Goal: Information Seeking & Learning: Learn about a topic

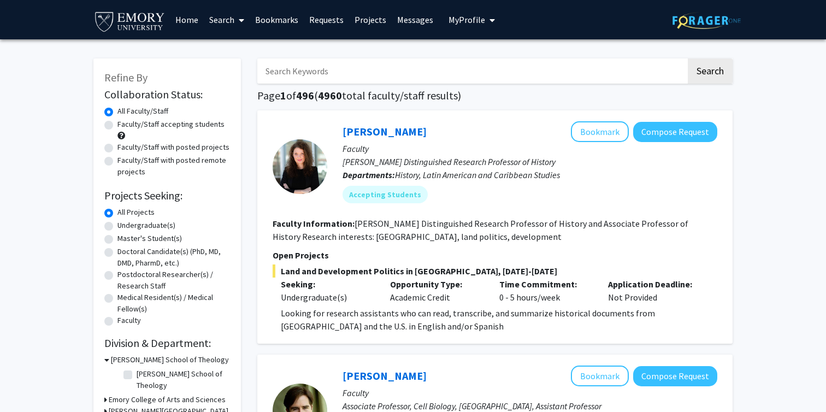
click at [147, 227] on label "Undergraduate(s)" at bounding box center [146, 225] width 58 height 11
click at [125, 227] on input "Undergraduate(s)" at bounding box center [120, 223] width 7 height 7
radio input "true"
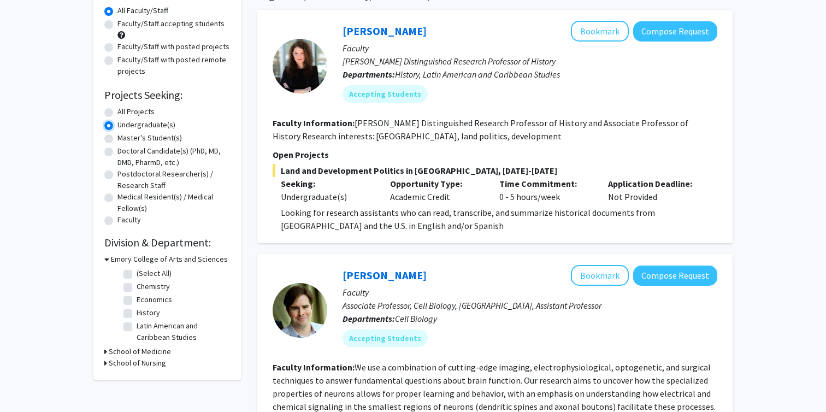
scroll to position [121, 0]
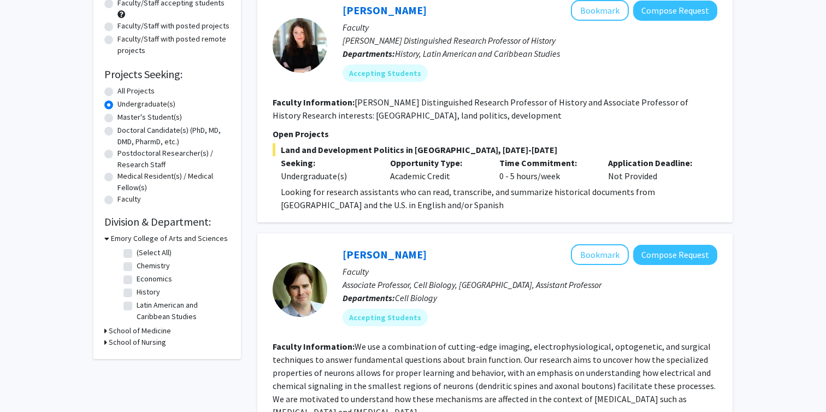
click at [152, 276] on label "Economics" at bounding box center [154, 278] width 35 height 11
click at [144, 276] on input "Economics" at bounding box center [140, 276] width 7 height 7
checkbox input "true"
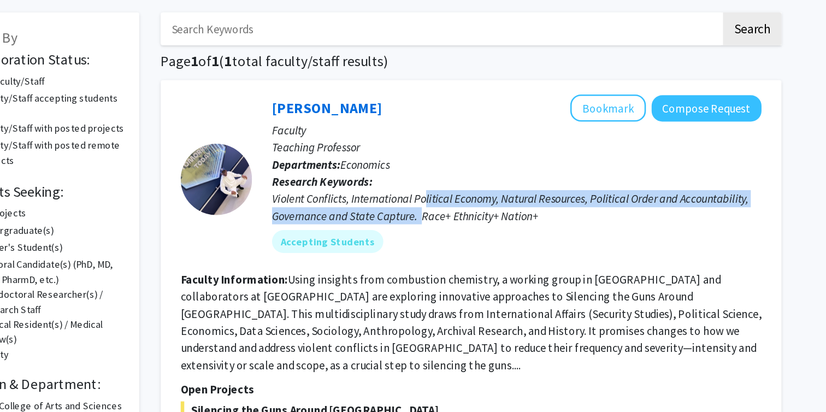
drag, startPoint x: 462, startPoint y: 205, endPoint x: 459, endPoint y: 216, distance: 10.9
click at [459, 216] on div "Violent Conflicts, International Political Economy, Natural Resources, Politica…" at bounding box center [529, 207] width 375 height 26
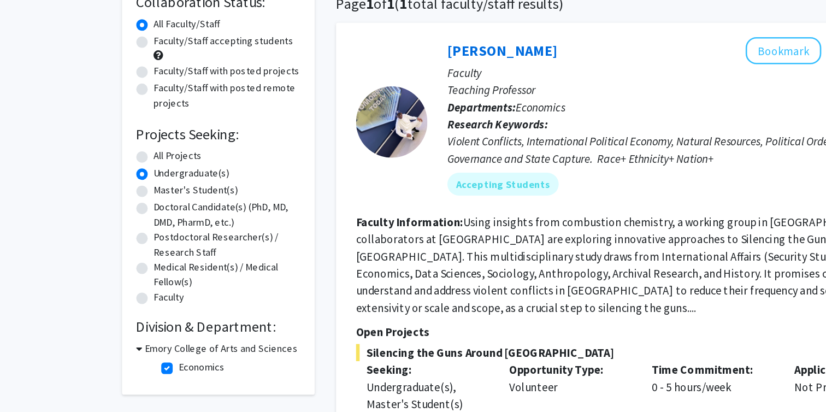
scroll to position [90, 0]
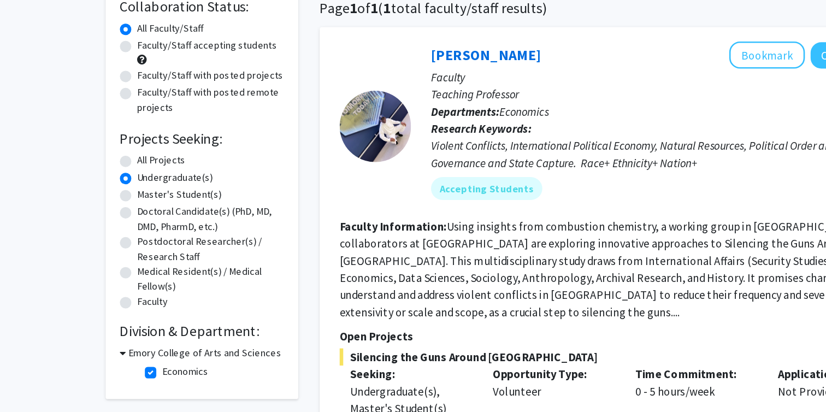
click at [148, 126] on label "All Projects" at bounding box center [135, 122] width 37 height 11
click at [125, 124] on input "All Projects" at bounding box center [120, 120] width 7 height 7
radio input "true"
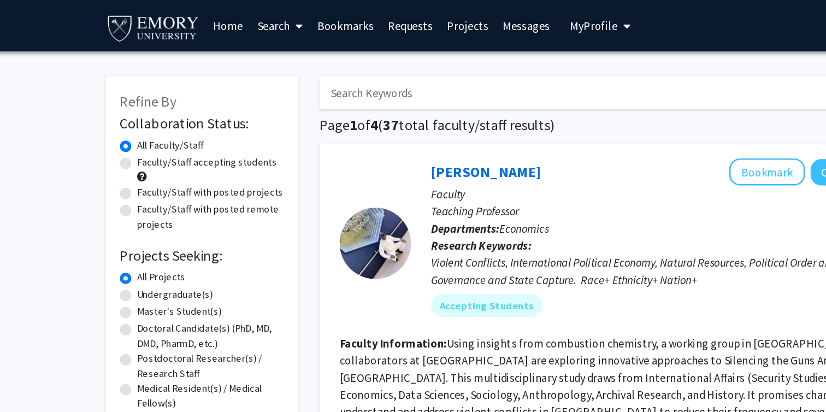
click at [136, 226] on label "Undergraduate(s)" at bounding box center [146, 225] width 58 height 11
click at [125, 226] on input "Undergraduate(s)" at bounding box center [120, 223] width 7 height 7
radio input "true"
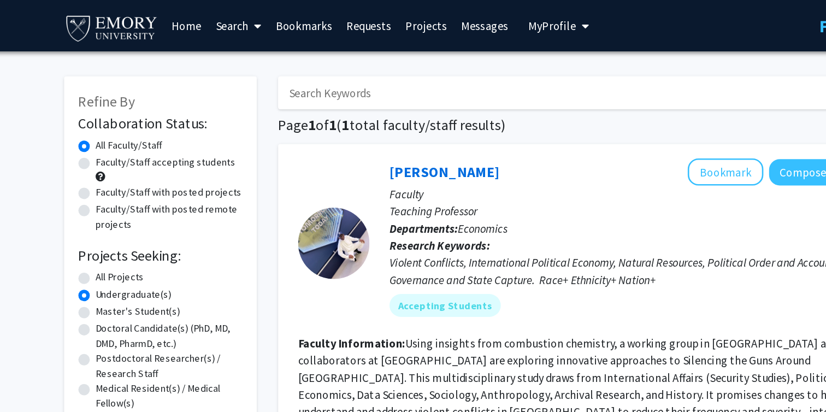
click at [187, 123] on label "Faculty/Staff accepting students" at bounding box center [170, 123] width 107 height 11
click at [125, 123] on input "Faculty/Staff accepting students" at bounding box center [120, 121] width 7 height 7
radio input "true"
click at [165, 113] on label "All Faculty/Staff" at bounding box center [142, 110] width 51 height 11
click at [125, 112] on input "All Faculty/Staff" at bounding box center [120, 108] width 7 height 7
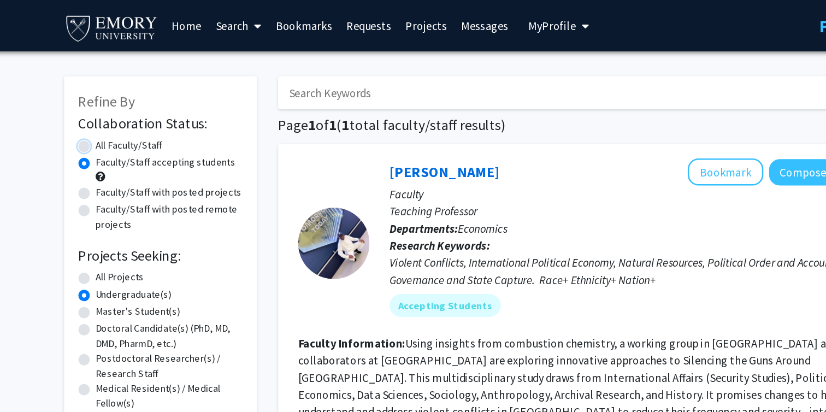
radio input "true"
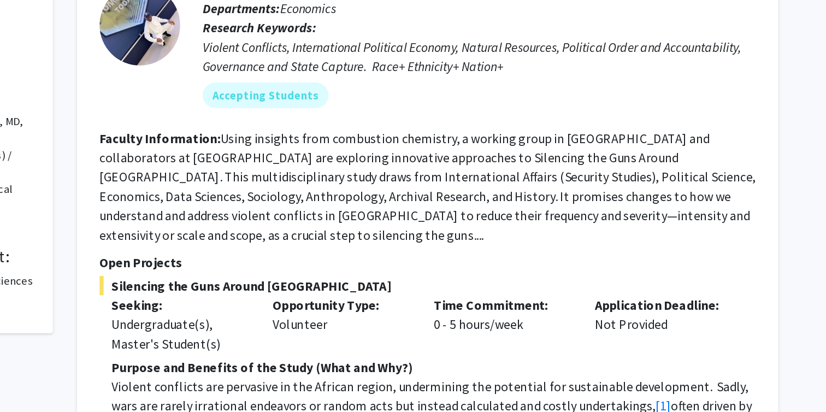
scroll to position [47, 0]
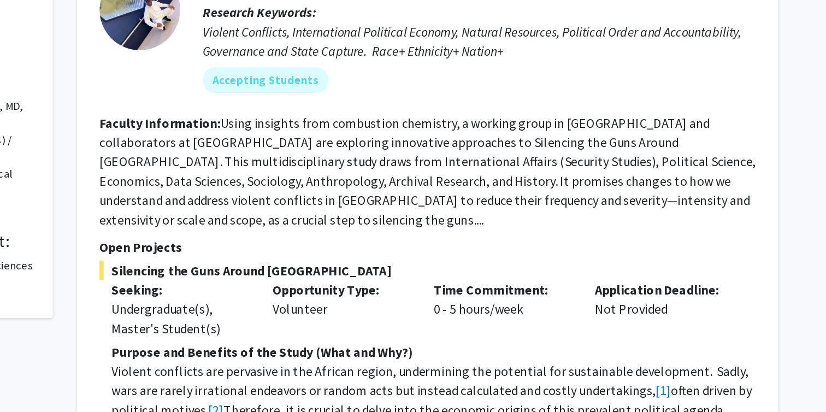
click at [466, 264] on fg-read-more "Using insights from combustion chemistry, a working group in [GEOGRAPHIC_DATA] …" at bounding box center [494, 248] width 445 height 76
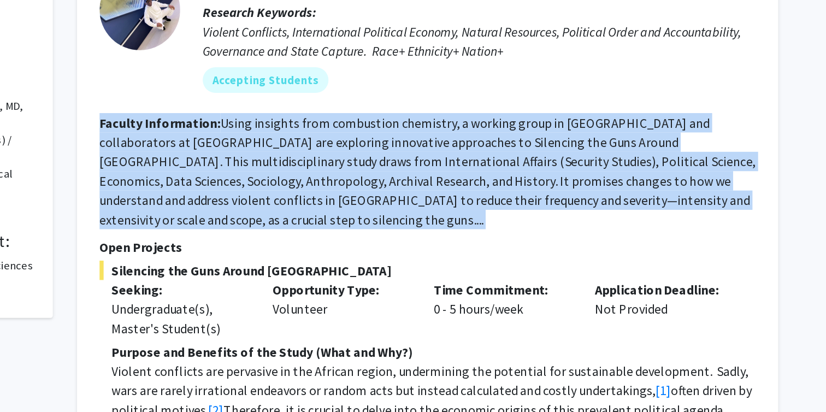
click at [466, 264] on fg-read-more "Using insights from combustion chemistry, a working group in [GEOGRAPHIC_DATA] …" at bounding box center [494, 248] width 445 height 76
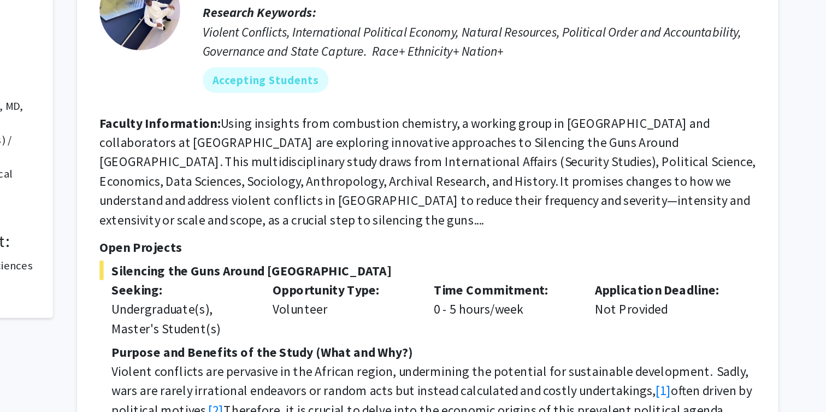
click at [466, 241] on fg-read-more "Using insights from combustion chemistry, a working group in [GEOGRAPHIC_DATA] …" at bounding box center [494, 248] width 445 height 76
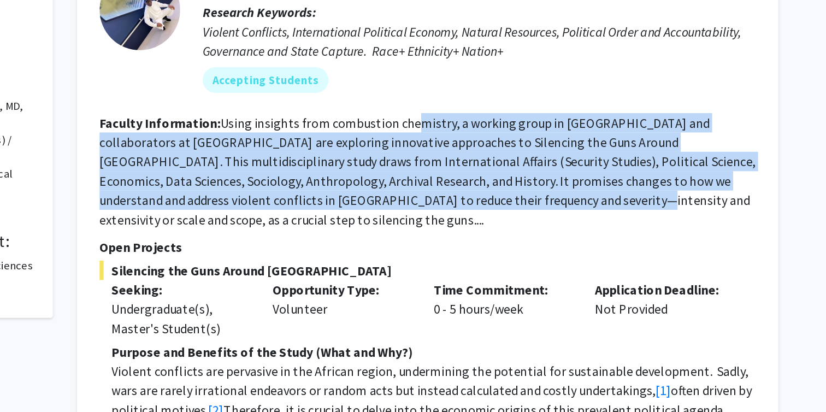
drag, startPoint x: 482, startPoint y: 214, endPoint x: 479, endPoint y: 263, distance: 49.2
click at [480, 262] on section "Faculty Information: Using insights from combustion chemistry, a working group …" at bounding box center [494, 248] width 445 height 79
click at [479, 263] on fg-read-more "Using insights from combustion chemistry, a working group in [GEOGRAPHIC_DATA] …" at bounding box center [494, 248] width 445 height 76
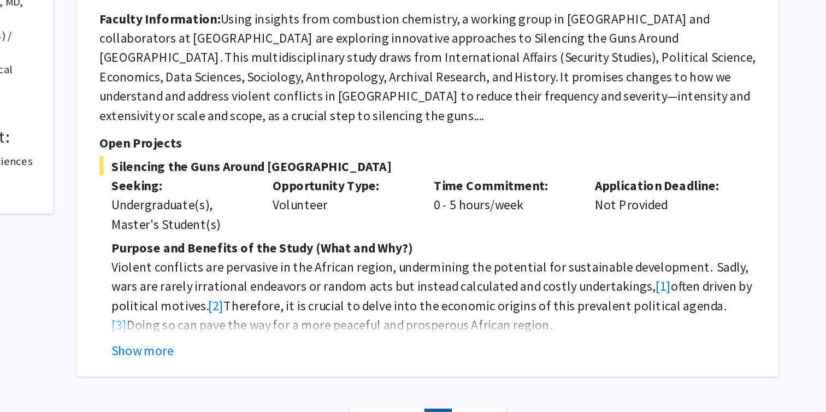
scroll to position [131, 0]
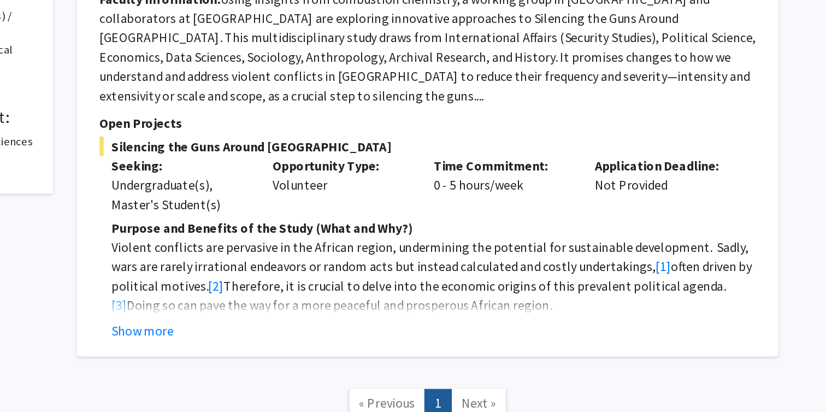
click at [333, 258] on div "Undergraduate(s), Master's Student(s)" at bounding box center [327, 264] width 93 height 26
click at [329, 251] on div "Undergraduate(s), Master's Student(s)" at bounding box center [327, 264] width 93 height 26
drag, startPoint x: 358, startPoint y: 245, endPoint x: 236, endPoint y: 265, distance: 122.8
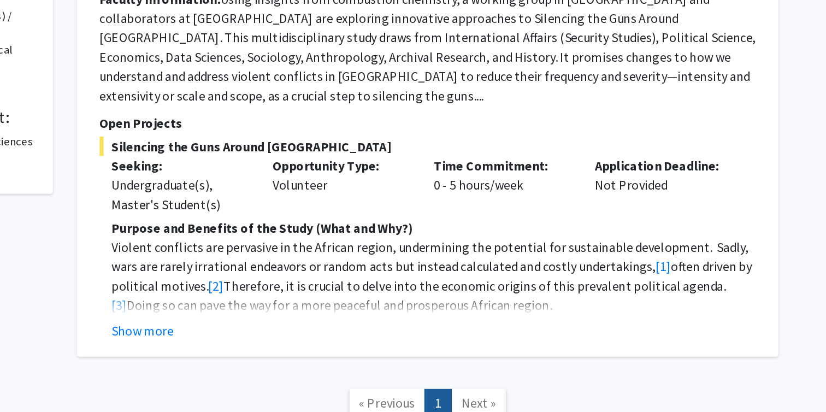
click at [236, 265] on div "Refine By Collaboration Status: Collaboration Status All Faculty/Staff Collabor…" at bounding box center [412, 176] width 655 height 521
click at [451, 241] on div "Opportunity Type: Volunteer" at bounding box center [436, 257] width 109 height 39
click at [309, 350] on button "Show more" at bounding box center [302, 356] width 42 height 13
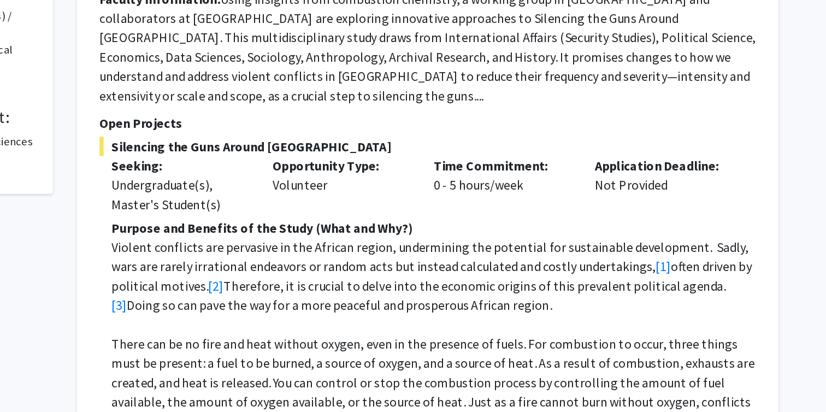
click at [409, 310] on p "Violent conflicts are pervasive in the African region, undermining the potentia…" at bounding box center [499, 319] width 436 height 52
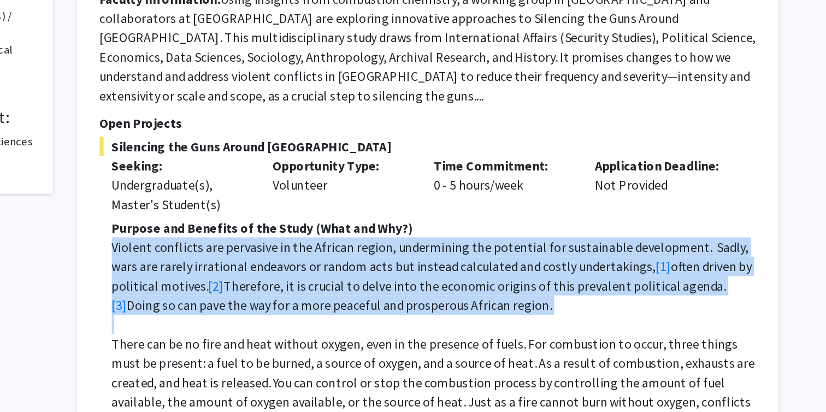
click at [409, 310] on p "Violent conflicts are pervasive in the African region, undermining the potentia…" at bounding box center [499, 319] width 436 height 52
click at [422, 301] on p "Violent conflicts are pervasive in the African region, undermining the potentia…" at bounding box center [499, 319] width 436 height 52
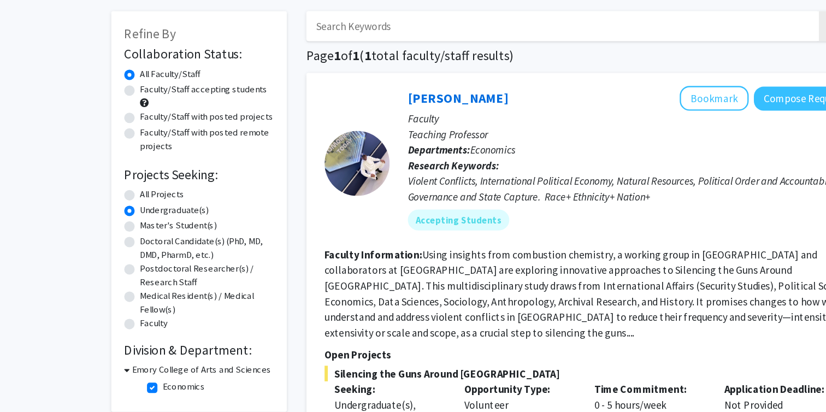
scroll to position [49, 0]
click at [138, 325] on label "Economics" at bounding box center [154, 324] width 35 height 11
click at [138, 325] on input "Economics" at bounding box center [140, 322] width 7 height 7
checkbox input "false"
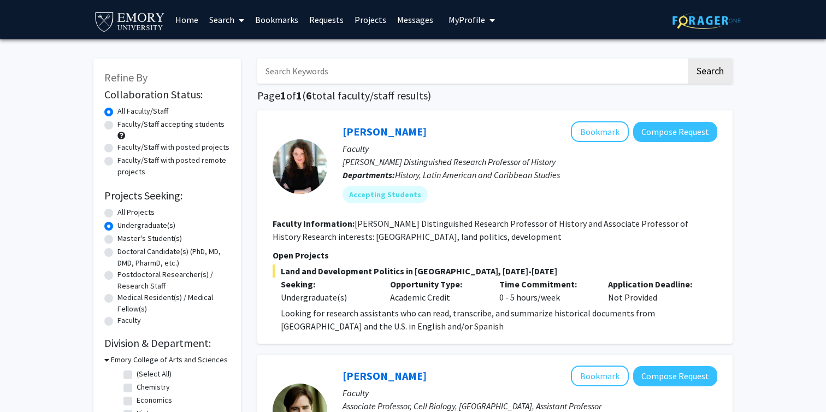
click at [137, 218] on div "All Projects" at bounding box center [167, 212] width 126 height 13
click at [137, 215] on label "All Projects" at bounding box center [135, 211] width 37 height 11
click at [125, 214] on input "All Projects" at bounding box center [120, 209] width 7 height 7
radio input "true"
click at [168, 226] on label "Undergraduate(s)" at bounding box center [146, 225] width 58 height 11
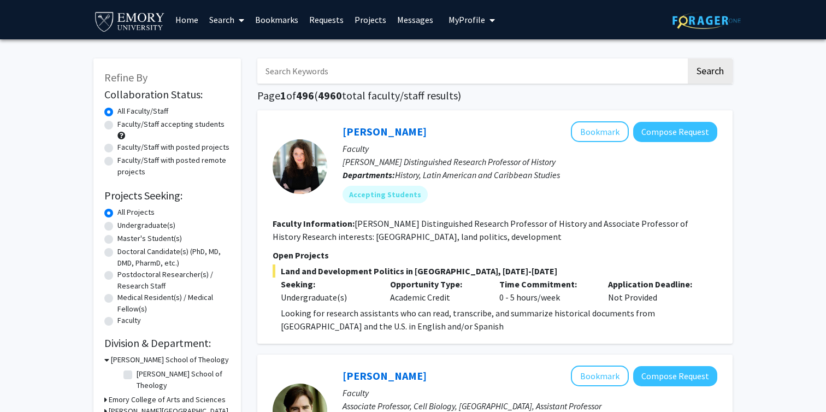
click at [125, 226] on input "Undergraduate(s)" at bounding box center [120, 223] width 7 height 7
radio input "true"
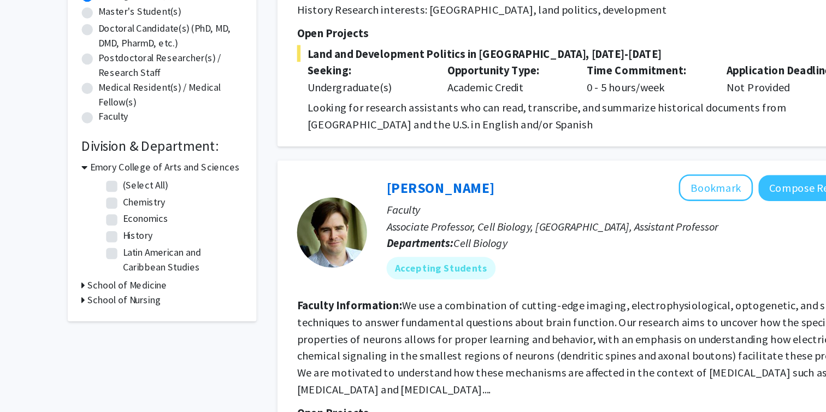
click at [115, 186] on h3 "Emory College of Arts and Sciences" at bounding box center [169, 183] width 117 height 11
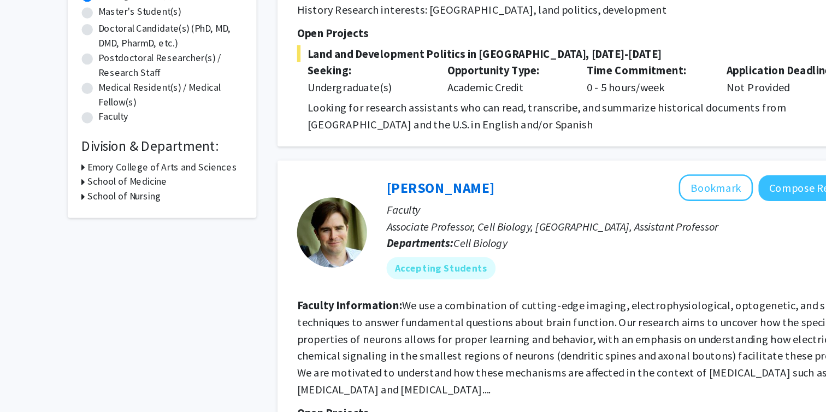
click at [169, 185] on h3 "Emory College of Arts and Sciences" at bounding box center [167, 183] width 117 height 11
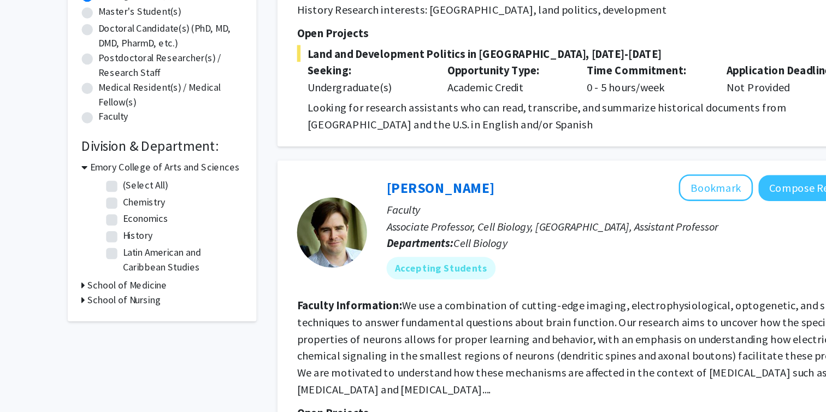
click at [154, 223] on label "Economics" at bounding box center [154, 223] width 35 height 11
click at [144, 223] on input "Economics" at bounding box center [140, 221] width 7 height 7
checkbox input "true"
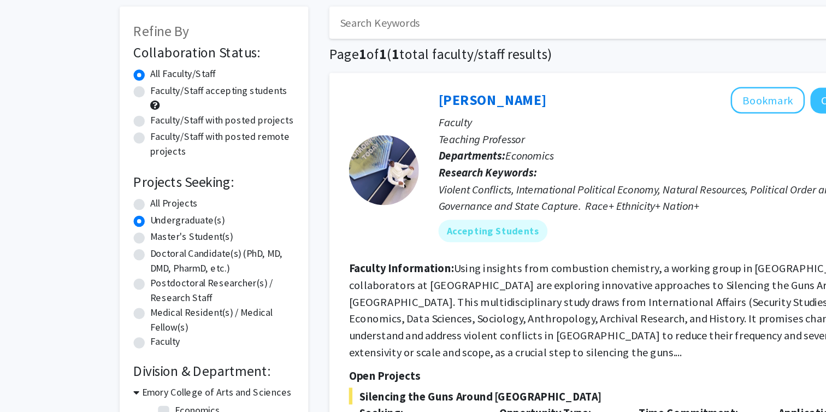
checkbox input "false"
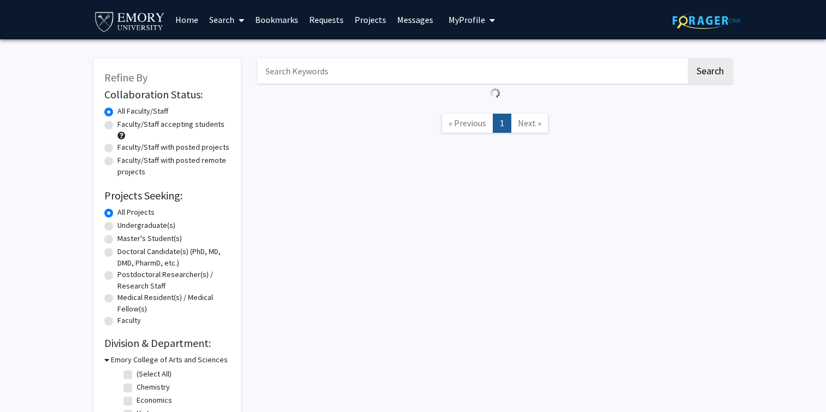
radio input "false"
radio input "true"
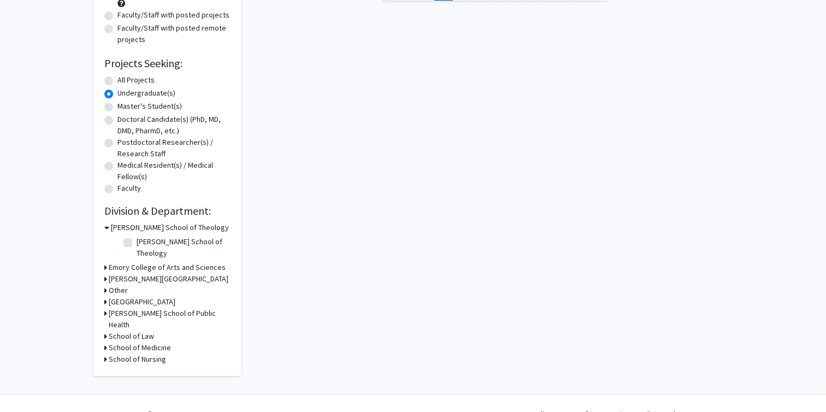
scroll to position [49, 0]
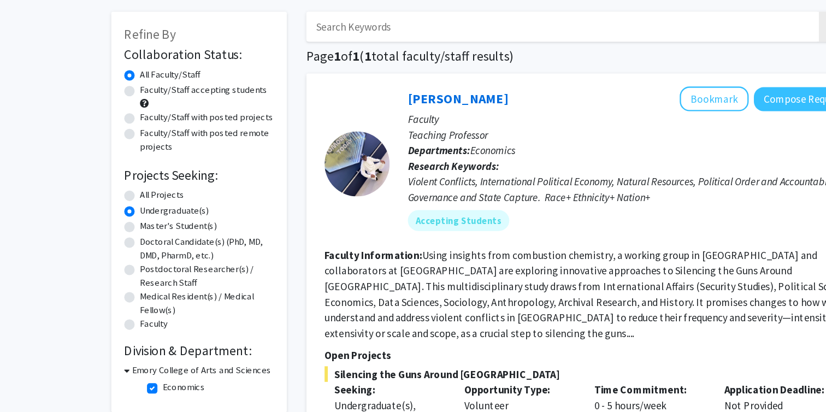
radio input "false"
radio input "true"
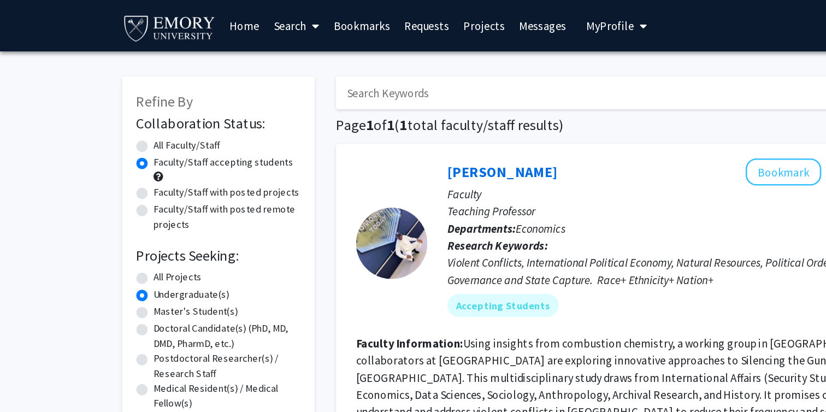
radio input "true"
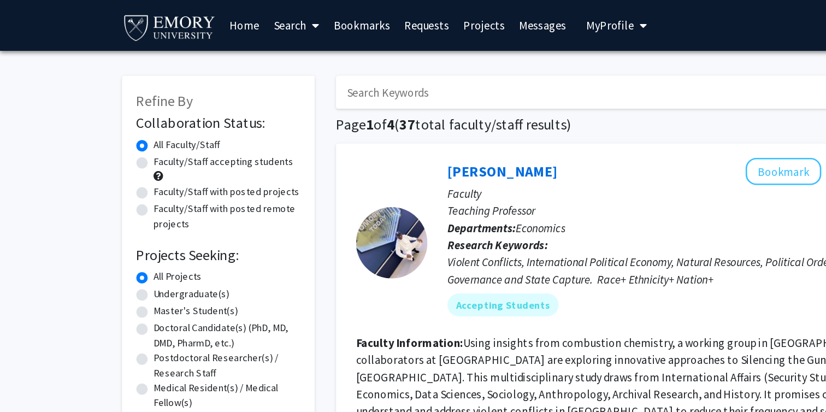
radio input "false"
radio input "true"
checkbox input "false"
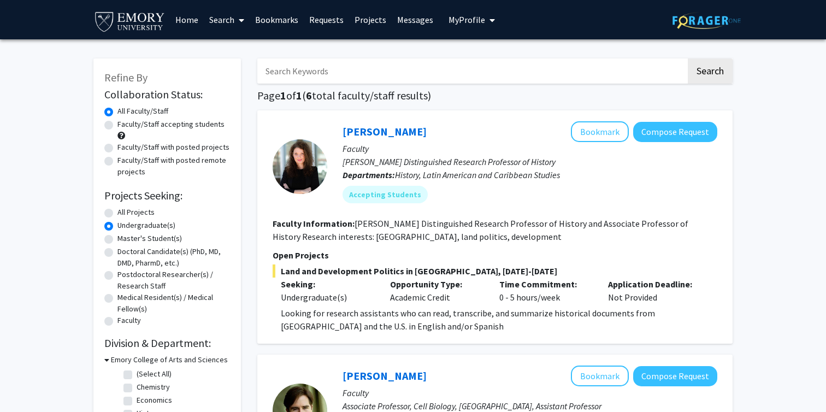
radio input "true"
click at [368, 80] on input "Search Keywords" at bounding box center [471, 70] width 429 height 25
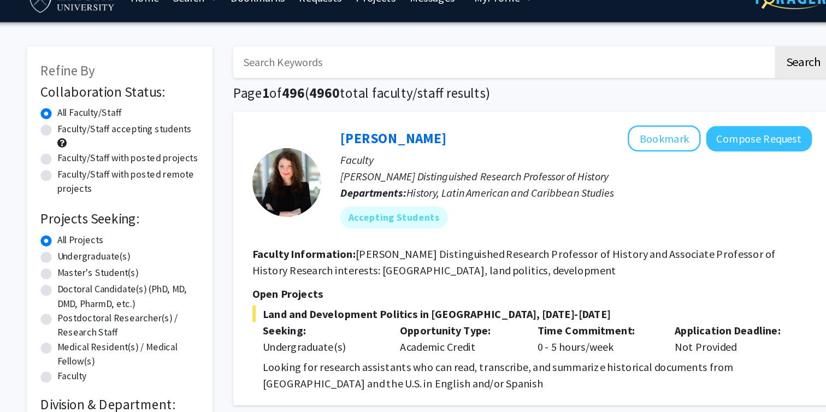
scroll to position [7, 0]
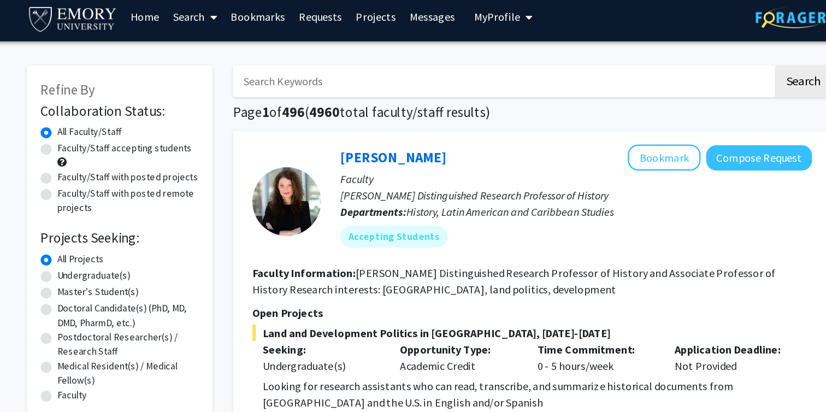
click at [141, 221] on label "Undergraduate(s)" at bounding box center [146, 218] width 58 height 11
click at [125, 220] on input "Undergraduate(s)" at bounding box center [120, 216] width 7 height 7
radio input "true"
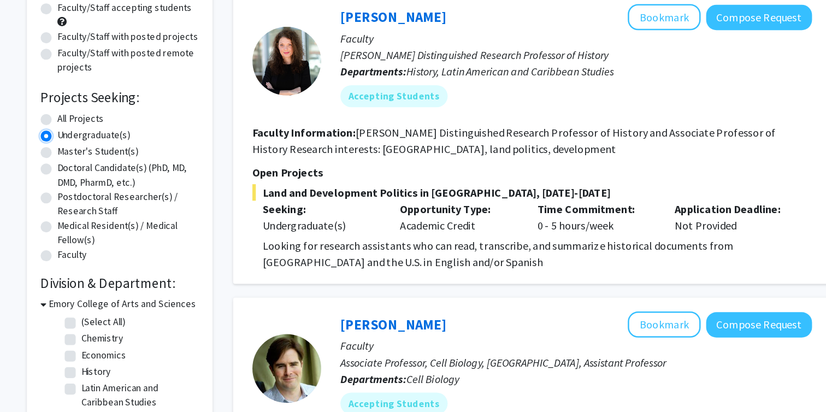
scroll to position [234, 0]
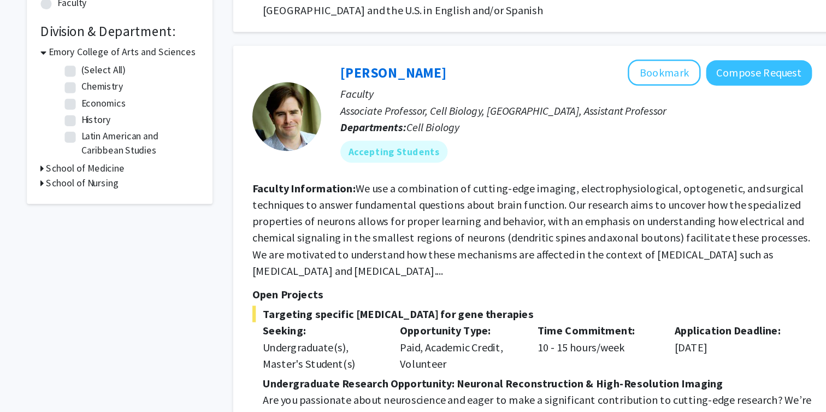
click at [150, 167] on label "Economics" at bounding box center [154, 166] width 35 height 11
click at [144, 167] on input "Economics" at bounding box center [140, 164] width 7 height 7
checkbox input "true"
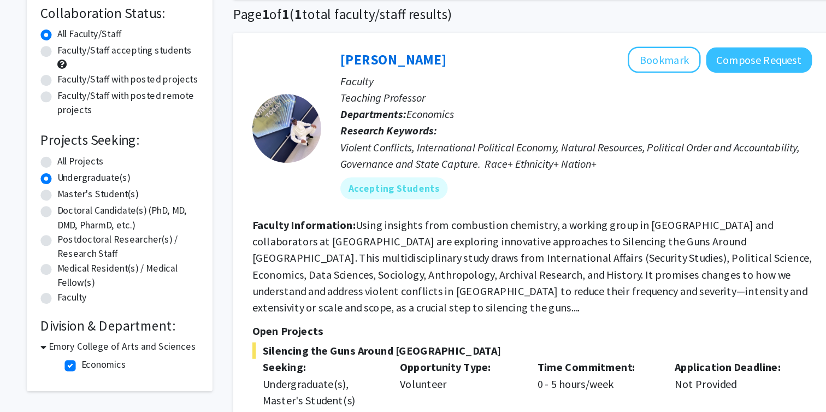
scroll to position [134, 0]
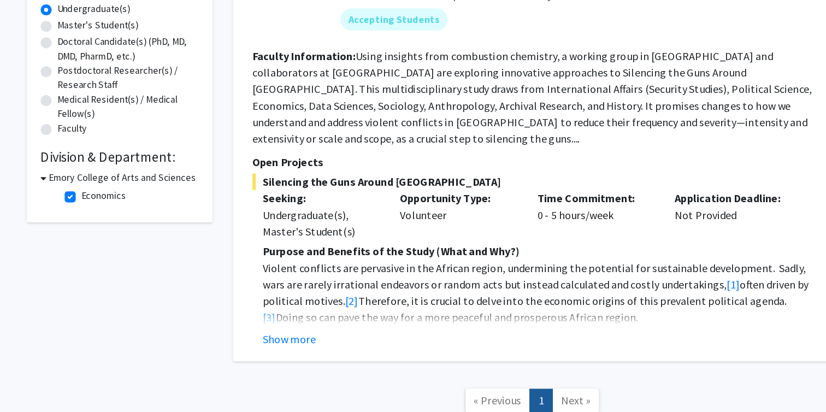
click at [139, 242] on label "Economics" at bounding box center [154, 239] width 35 height 11
click at [139, 241] on input "Economics" at bounding box center [140, 237] width 7 height 7
checkbox input "false"
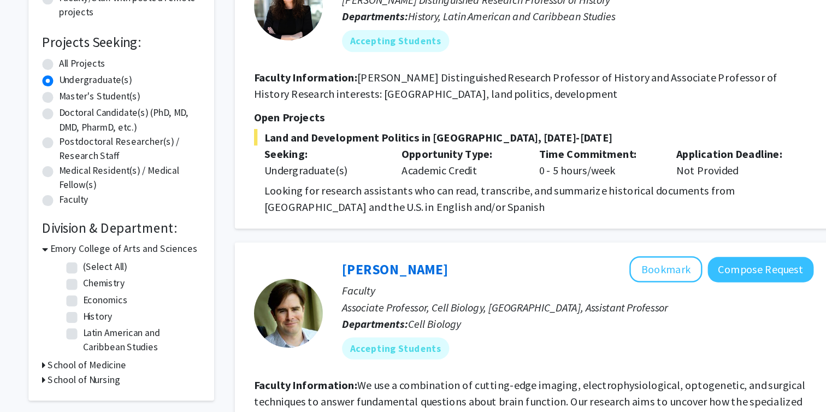
scroll to position [84, 0]
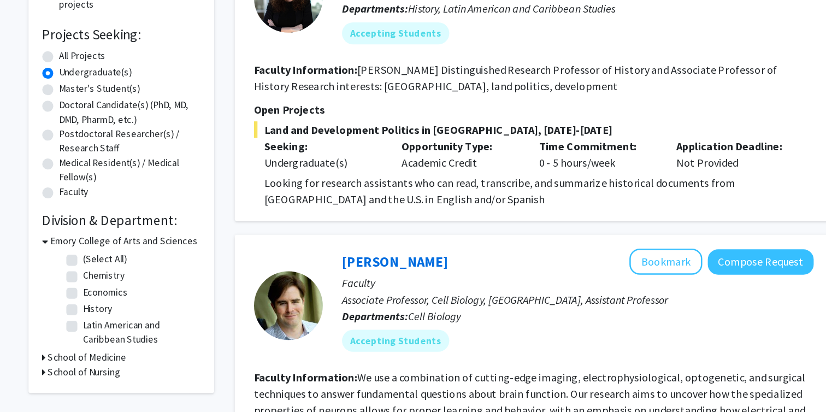
click at [141, 366] on h3 "School of Medicine" at bounding box center [140, 368] width 62 height 11
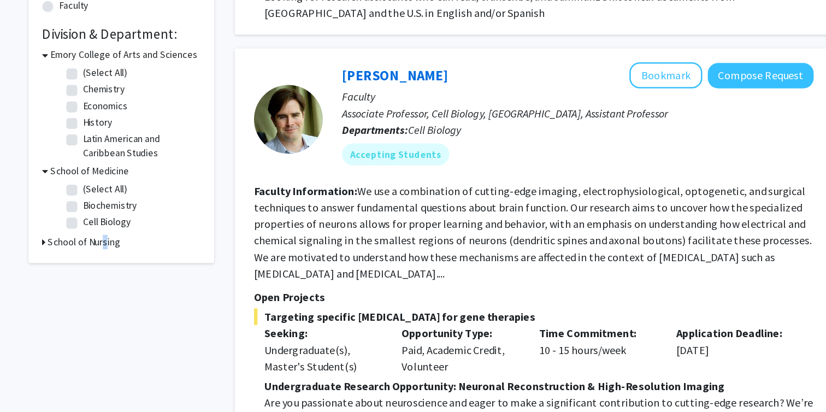
click at [150, 282] on h3 "School of Nursing" at bounding box center [137, 276] width 57 height 11
click at [150, 278] on h3 "School of Nursing" at bounding box center [139, 276] width 57 height 11
click at [158, 226] on fg-checkbox-list "(Select All) (Select All) Biochemistry Biochemistry Cell Biology Cell Biology" at bounding box center [175, 248] width 109 height 45
click at [159, 222] on h3 "School of Medicine" at bounding box center [142, 220] width 62 height 11
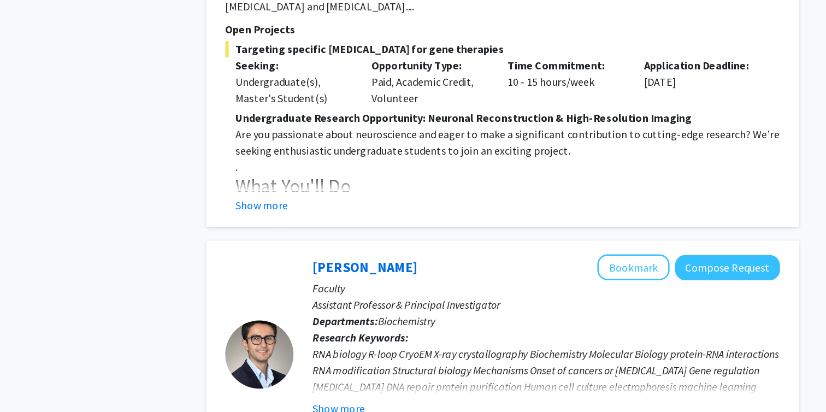
scroll to position [528, 0]
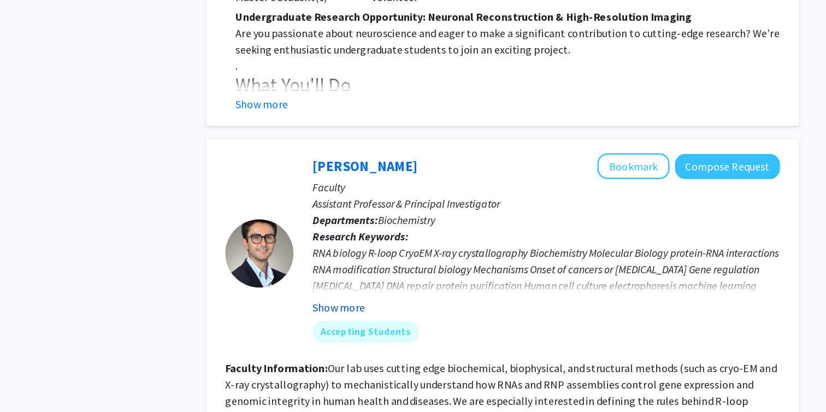
click at [376, 331] on button "Show more" at bounding box center [363, 327] width 42 height 13
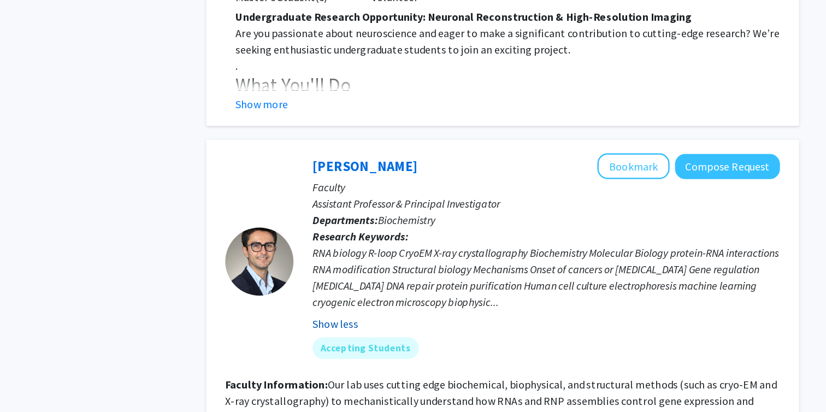
click at [365, 338] on button "Show less" at bounding box center [360, 340] width 37 height 13
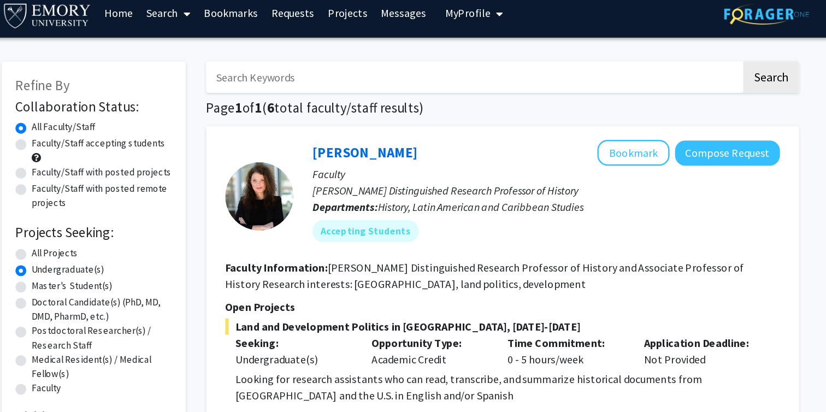
scroll to position [0, 0]
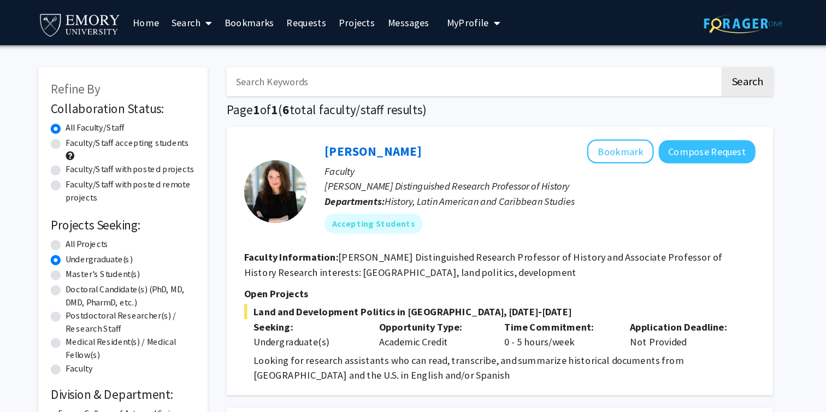
click at [222, 25] on link "Search" at bounding box center [227, 20] width 46 height 38
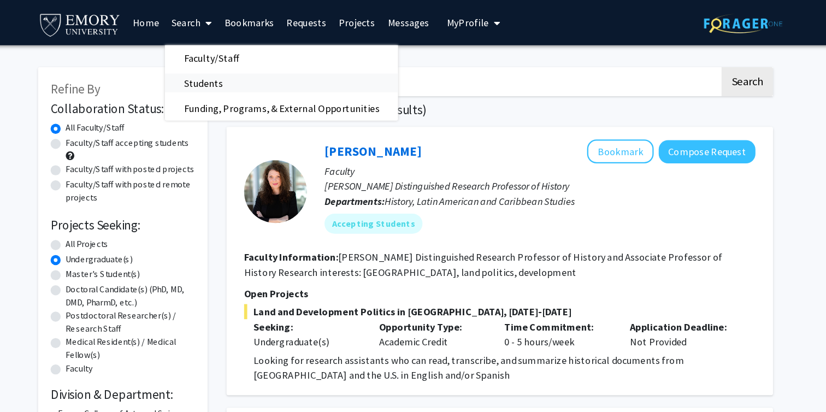
click at [230, 69] on span "Students" at bounding box center [237, 72] width 67 height 22
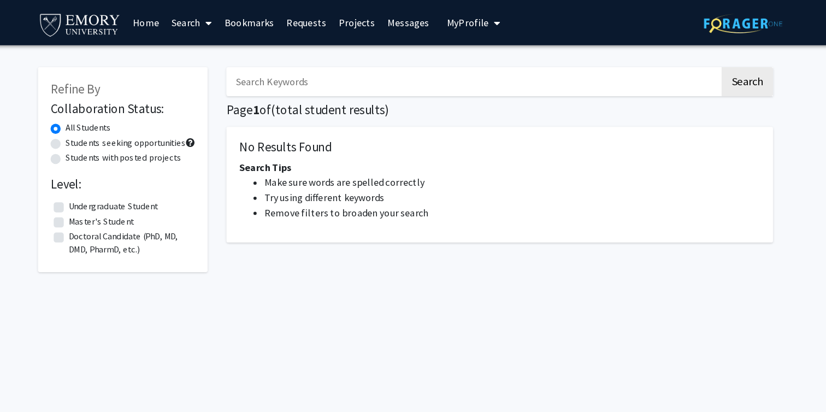
click at [217, 18] on link "Search" at bounding box center [227, 20] width 46 height 38
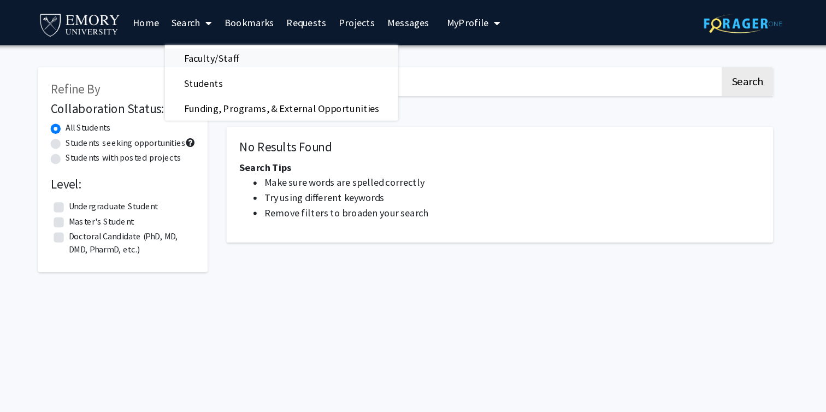
click at [221, 43] on span "Faculty/Staff" at bounding box center [244, 50] width 80 height 22
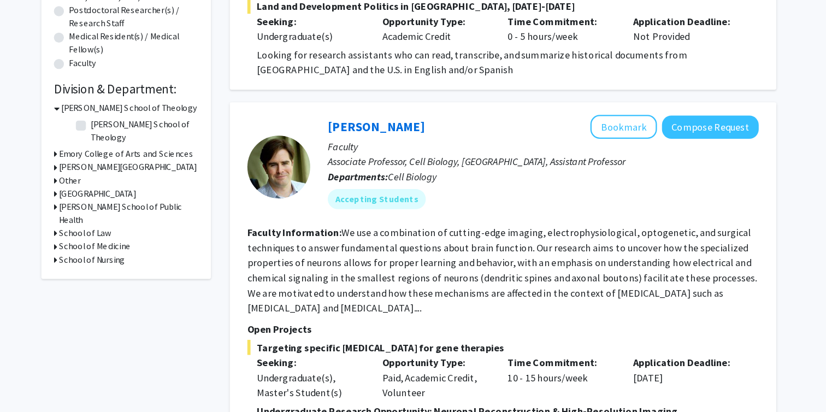
scroll to position [99, 0]
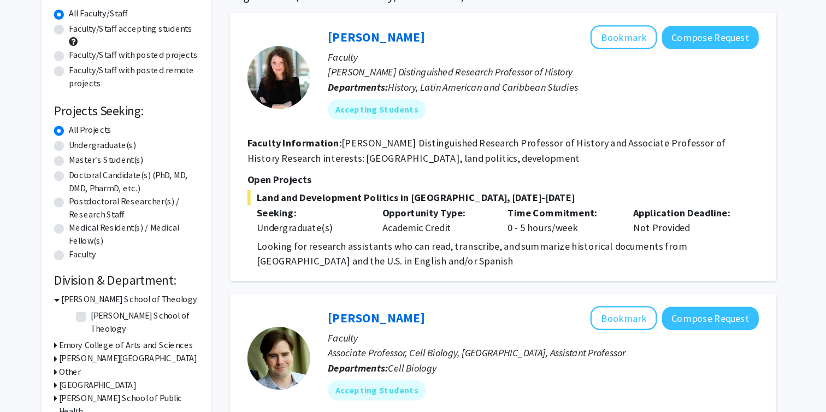
click at [140, 130] on label "Undergraduate(s)" at bounding box center [146, 125] width 58 height 11
click at [125, 127] on input "Undergraduate(s)" at bounding box center [120, 123] width 7 height 7
radio input "true"
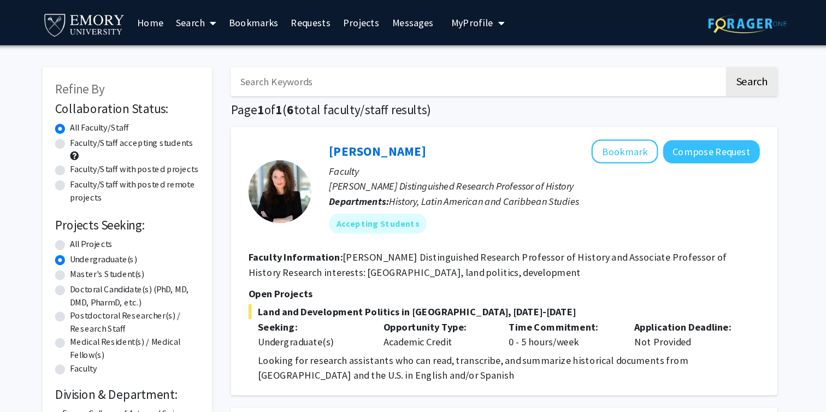
click at [143, 209] on label "All Projects" at bounding box center [135, 211] width 37 height 11
click at [125, 209] on input "All Projects" at bounding box center [120, 209] width 7 height 7
radio input "true"
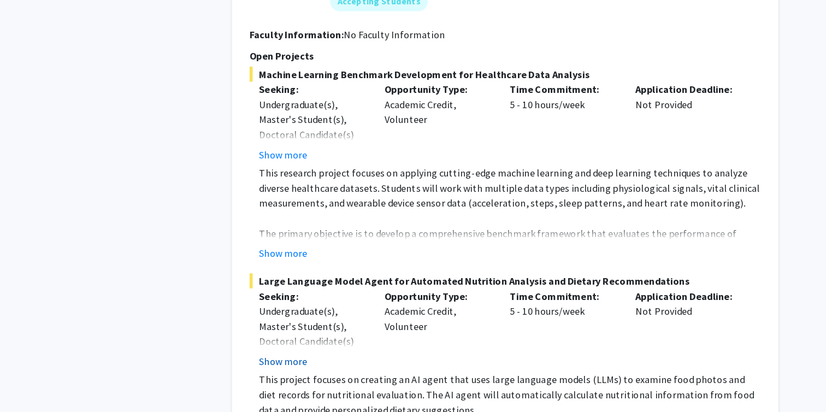
click at [300, 361] on button "Show more" at bounding box center [302, 367] width 42 height 13
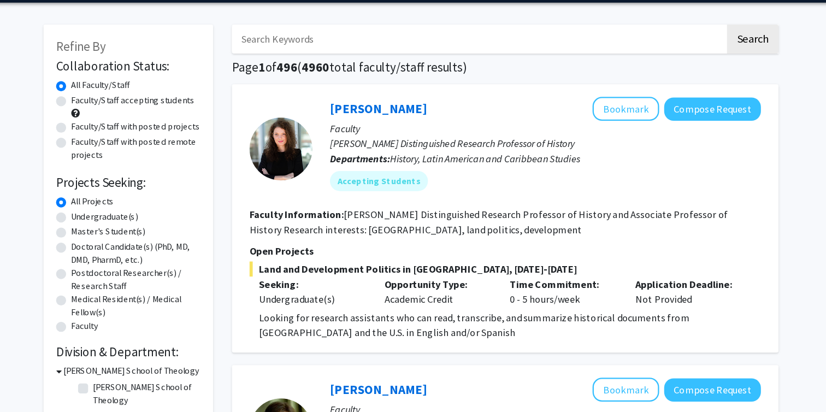
scroll to position [194, 0]
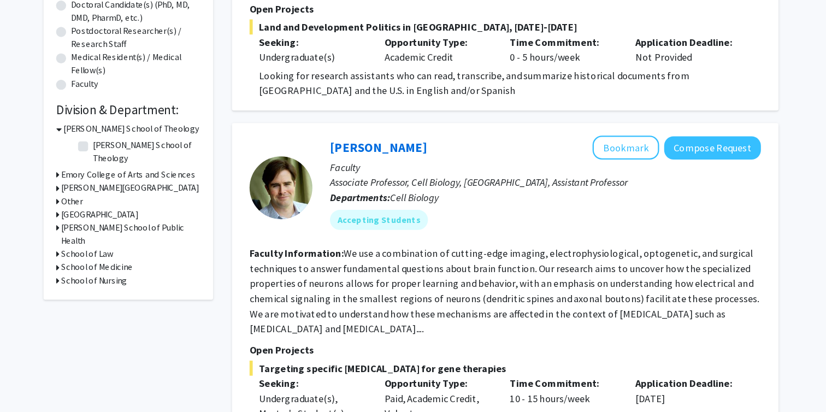
click at [118, 165] on h3 "[PERSON_NAME] School of Theology" at bounding box center [170, 165] width 118 height 11
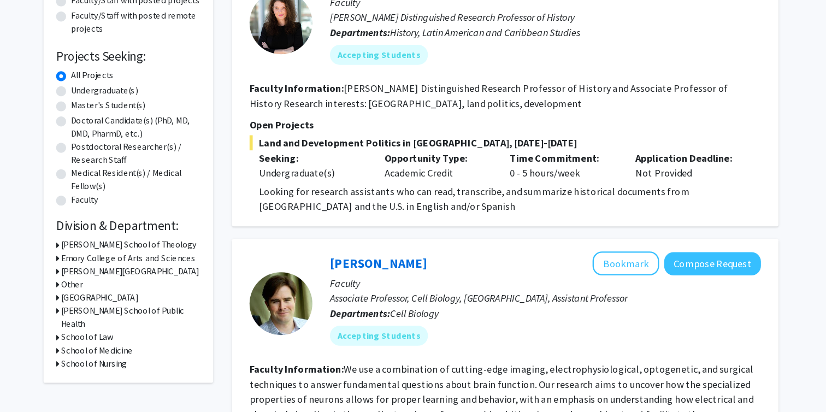
scroll to position [146, 0]
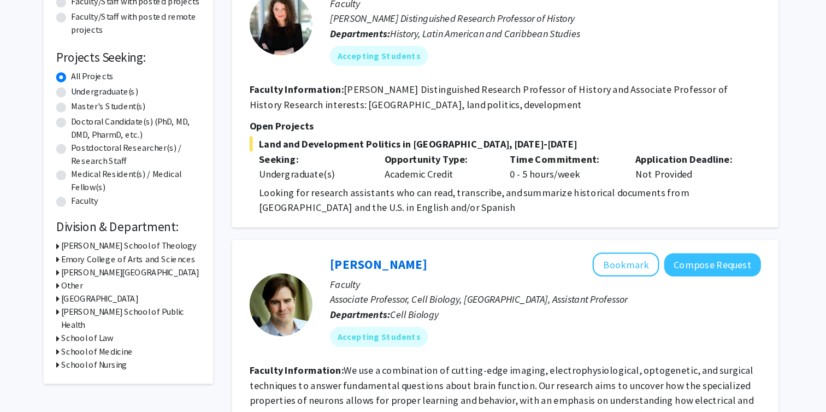
click at [132, 261] on h3 "[GEOGRAPHIC_DATA]" at bounding box center [142, 259] width 67 height 11
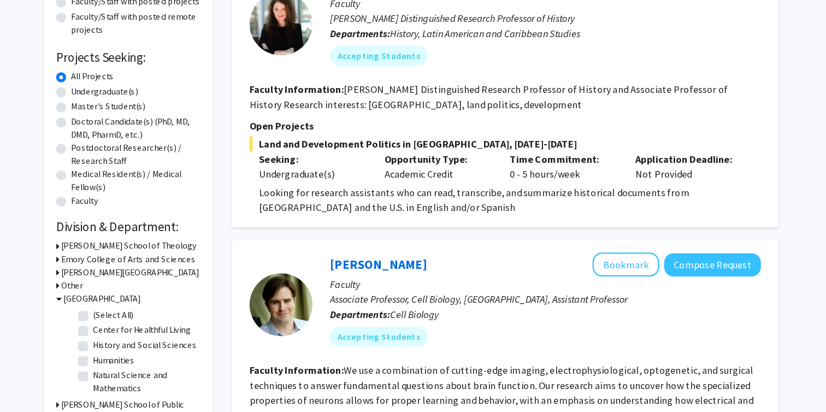
click at [131, 261] on h3 "[GEOGRAPHIC_DATA]" at bounding box center [144, 259] width 67 height 11
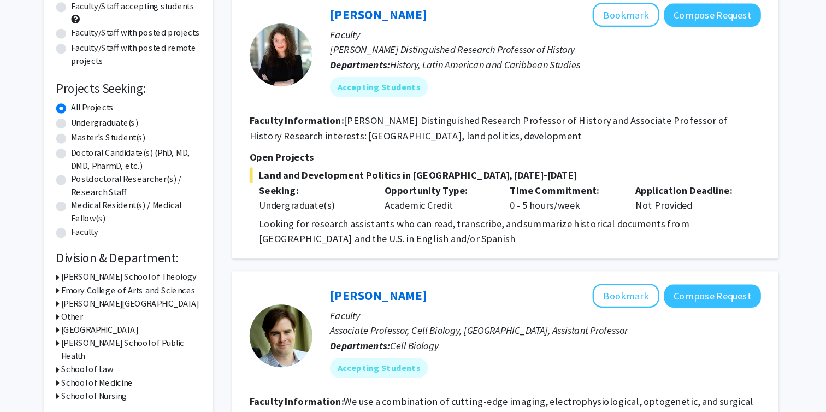
scroll to position [87, 0]
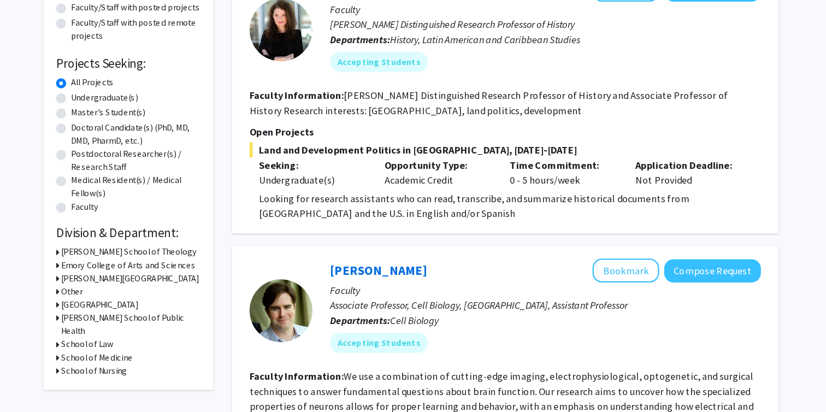
click at [131, 284] on h3 "Emory College of Arts and Sciences" at bounding box center [167, 283] width 117 height 11
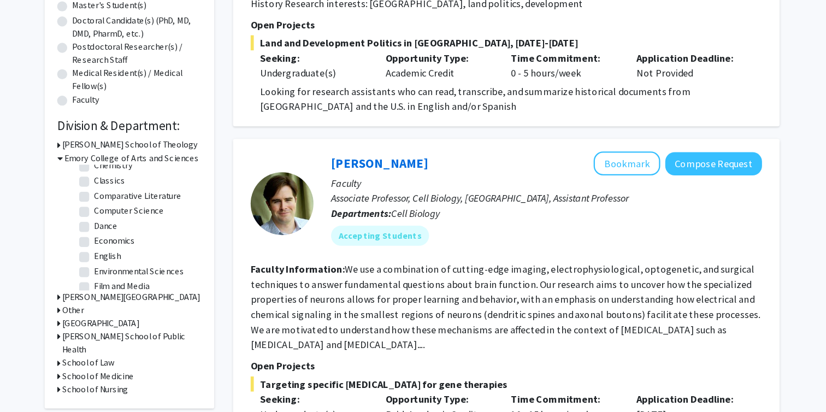
scroll to position [104, 0]
click at [137, 259] on label "Economics" at bounding box center [154, 258] width 35 height 11
click at [137, 259] on input "Economics" at bounding box center [140, 256] width 7 height 7
checkbox input "true"
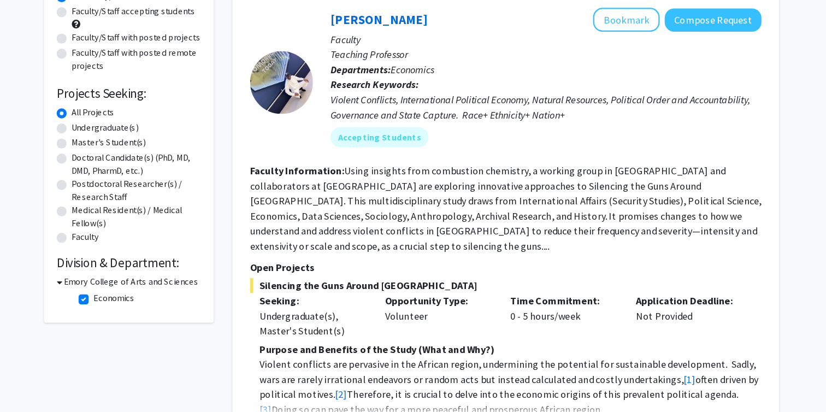
scroll to position [115, 0]
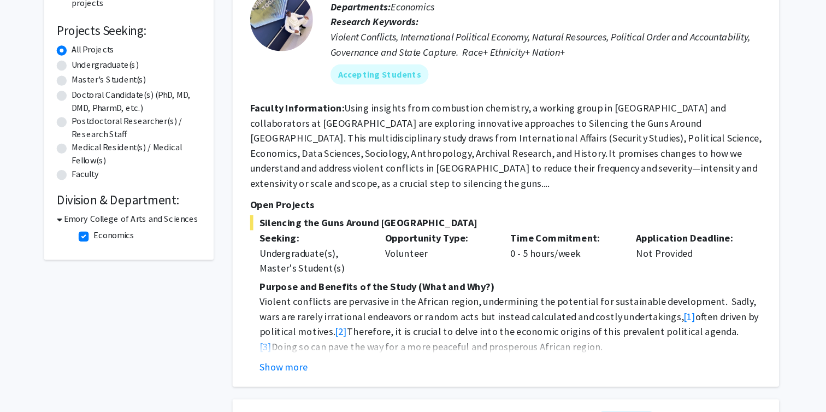
click at [294, 366] on div "[PERSON_NAME] Bookmark Compose Request Faculty Teaching Professor Departments: …" at bounding box center [494, 192] width 475 height 395
click at [299, 366] on button "Show more" at bounding box center [302, 372] width 42 height 13
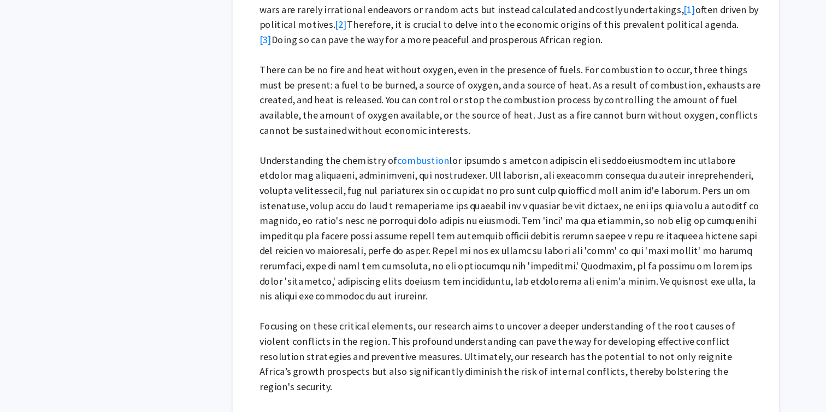
scroll to position [484, 0]
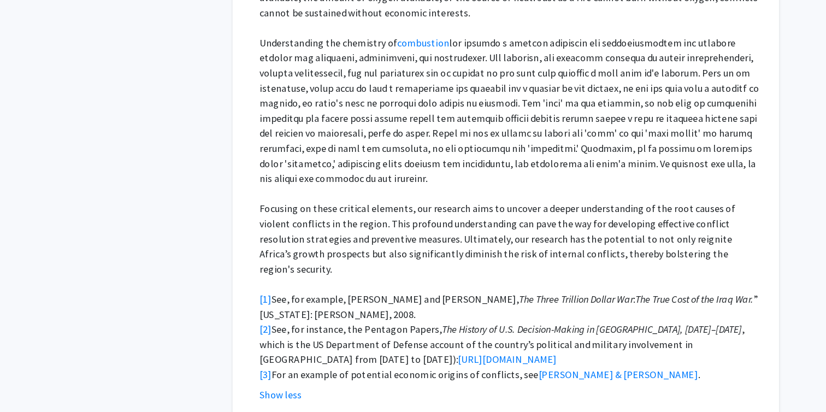
click at [430, 307] on p "[1] See, for example, [PERSON_NAME] and [PERSON_NAME], The Three Trillion Dolla…" at bounding box center [499, 320] width 436 height 26
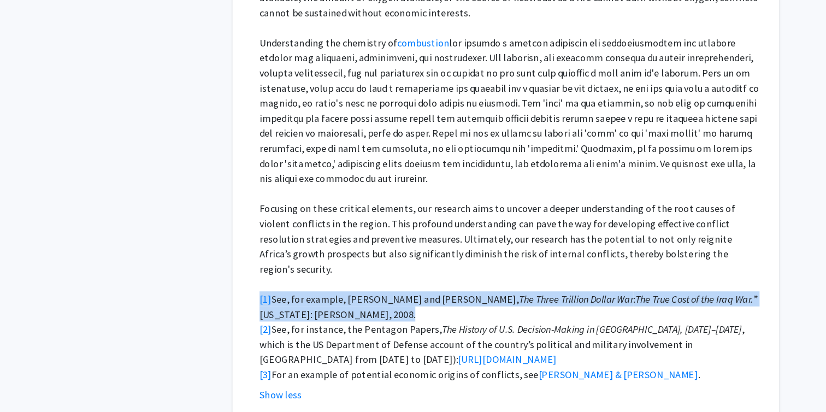
click at [430, 307] on p "[1] See, for example, [PERSON_NAME] and [PERSON_NAME], The Three Trillion Dolla…" at bounding box center [499, 320] width 436 height 26
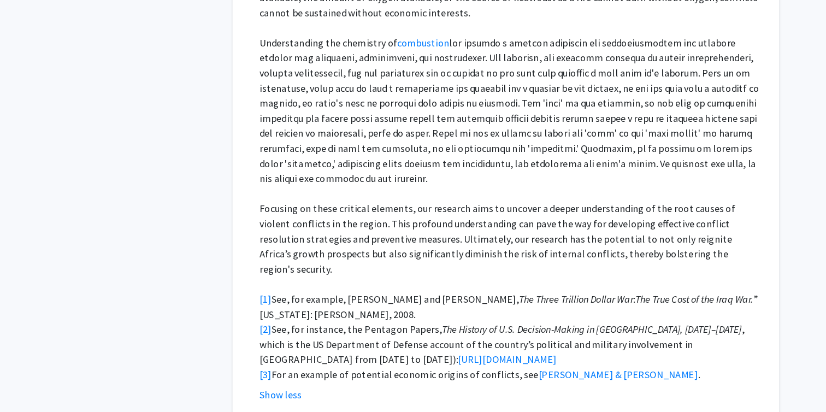
click at [418, 307] on p "[1] See, for example, [PERSON_NAME] and [PERSON_NAME], The Three Trillion Dolla…" at bounding box center [499, 320] width 436 height 26
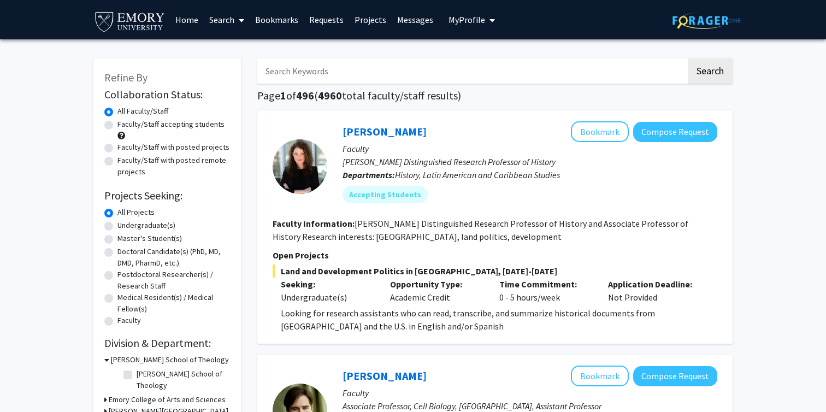
click at [182, 16] on link "Home" at bounding box center [187, 20] width 34 height 38
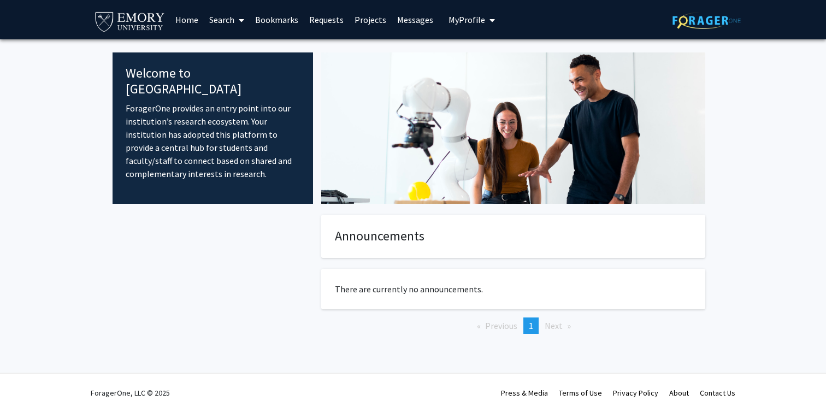
click at [226, 14] on link "Search" at bounding box center [227, 20] width 46 height 38
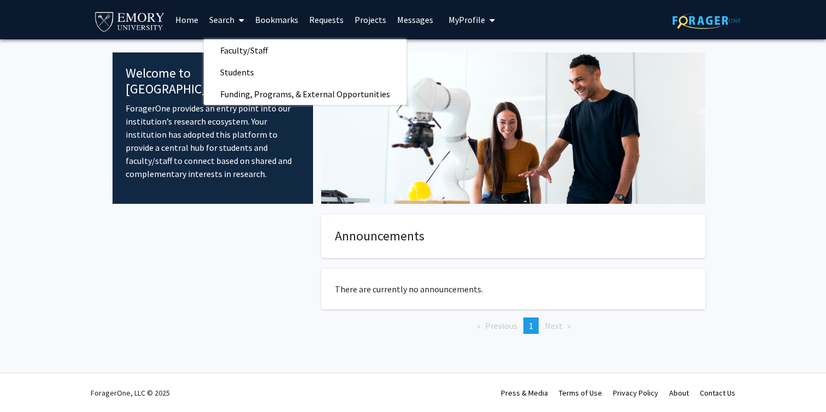
click at [468, 19] on span "My Profile" at bounding box center [466, 19] width 37 height 11
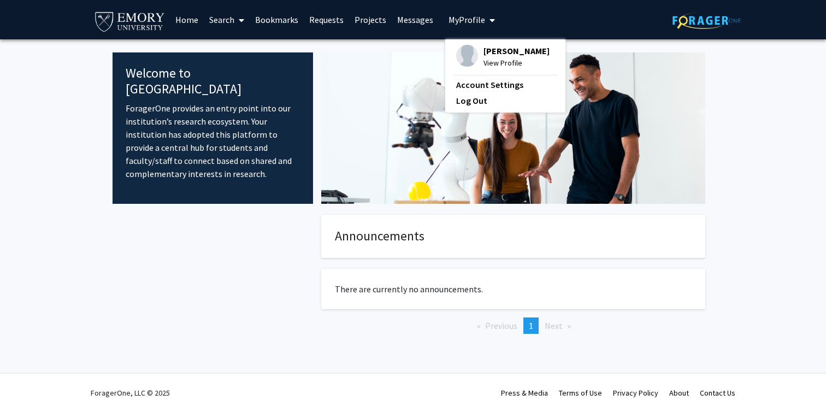
click at [233, 15] on link "Search" at bounding box center [227, 20] width 46 height 38
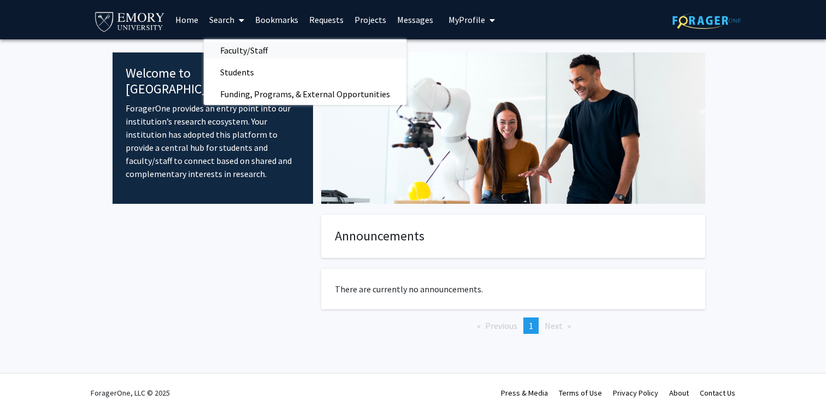
click at [262, 48] on span "Faculty/Staff" at bounding box center [244, 50] width 80 height 22
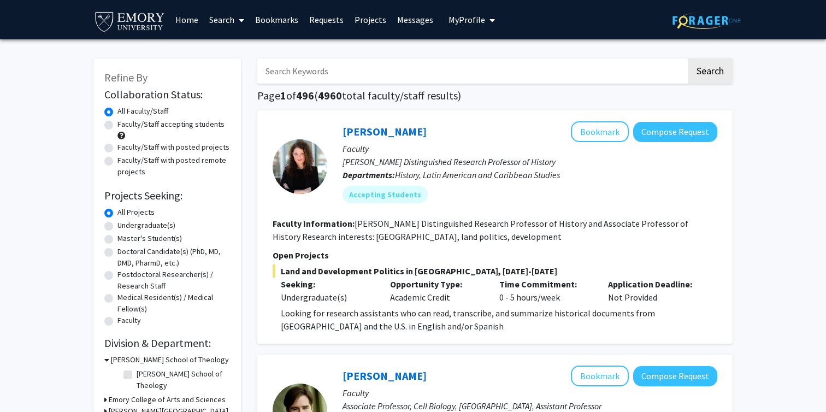
click at [237, 14] on span at bounding box center [239, 20] width 10 height 38
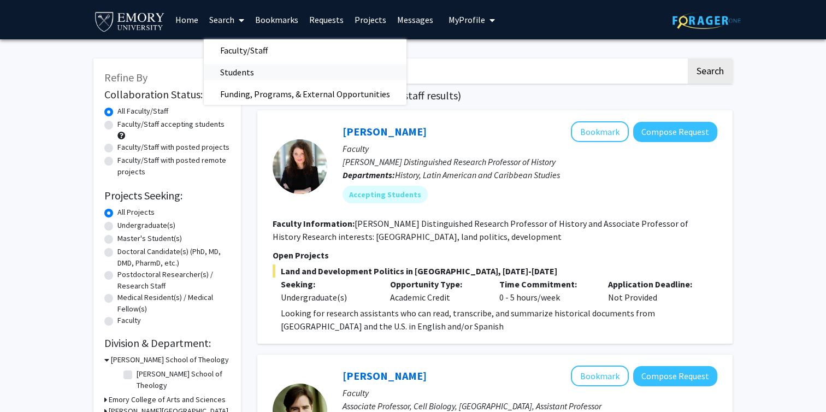
click at [234, 72] on span "Students" at bounding box center [237, 72] width 67 height 22
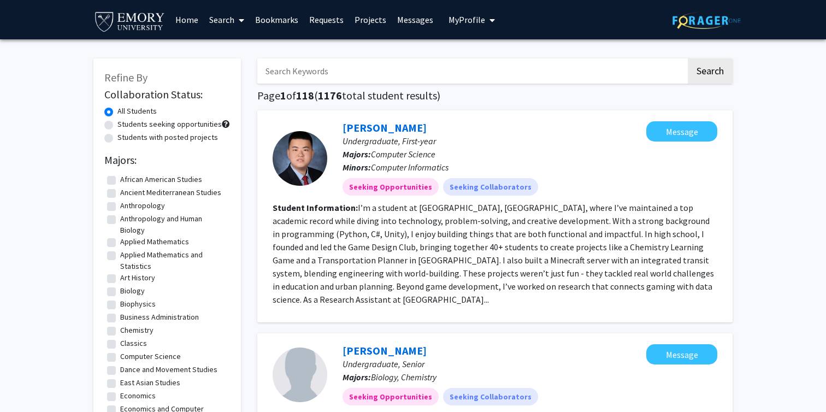
click at [230, 20] on link "Search" at bounding box center [227, 20] width 46 height 38
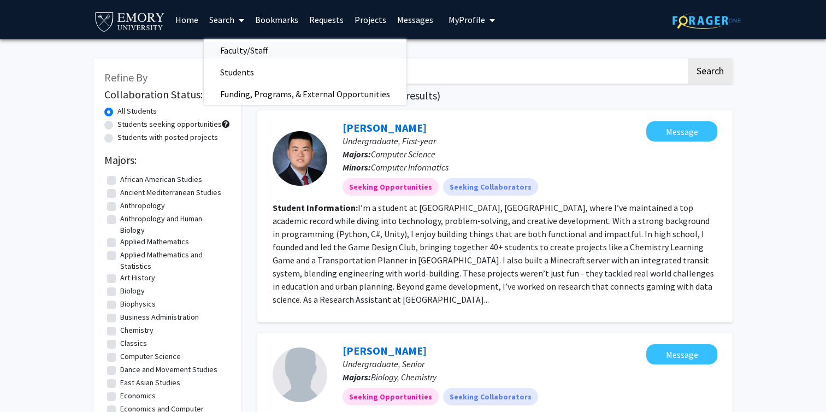
click at [240, 48] on span "Faculty/Staff" at bounding box center [244, 50] width 80 height 22
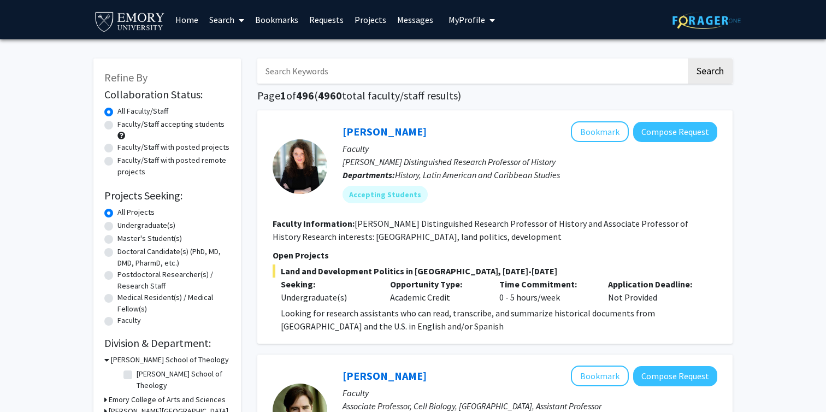
click at [721, 37] on link at bounding box center [706, 20] width 68 height 38
click at [709, 21] on img at bounding box center [706, 20] width 68 height 17
click at [476, 17] on span "My Profile" at bounding box center [466, 19] width 37 height 11
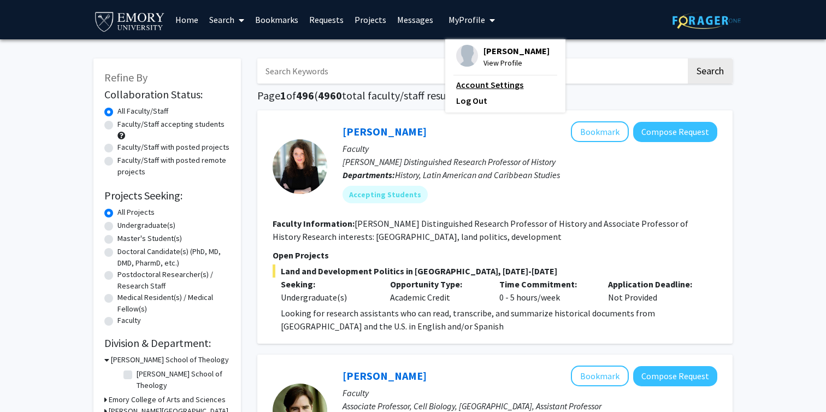
click at [475, 87] on link "Account Settings" at bounding box center [505, 84] width 98 height 13
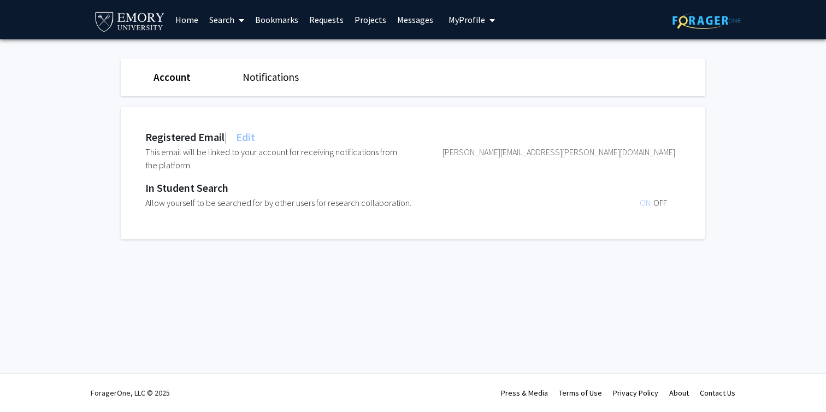
click at [250, 138] on span "Edit" at bounding box center [244, 137] width 21 height 14
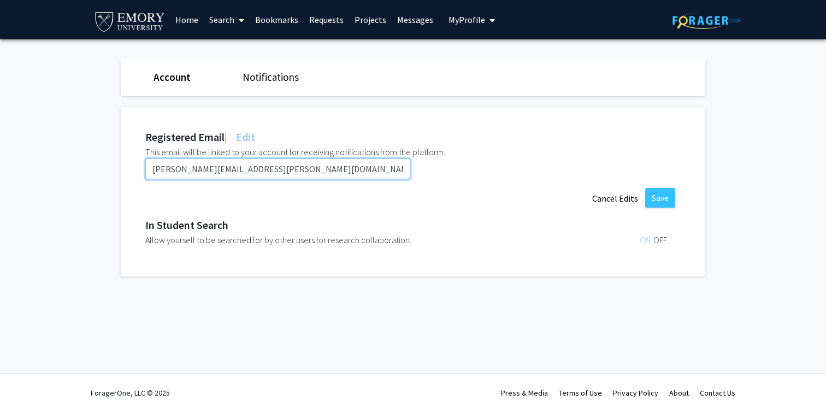
click at [241, 169] on input "andrew.wang4@emory.edu" at bounding box center [277, 168] width 265 height 21
click at [269, 204] on form "andrew.wang4@emory.edu Save Cancel Edits" at bounding box center [410, 183] width 530 height 50
click at [211, 228] on div "In Student Search" at bounding box center [410, 225] width 530 height 16
click at [211, 235] on div "Allow yourself to be searched for by other users for research collaboration." at bounding box center [299, 239] width 309 height 13
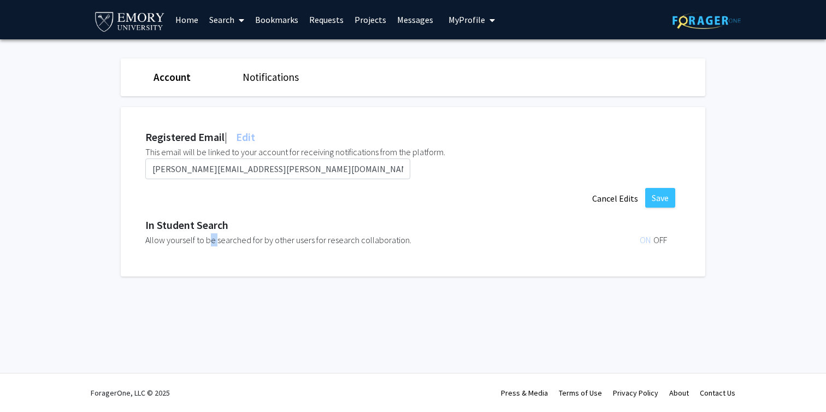
click at [211, 235] on div "Allow yourself to be searched for by other users for research collaboration." at bounding box center [299, 239] width 309 height 13
click at [311, 233] on div "Allow yourself to be searched for by other users for research collaboration." at bounding box center [299, 239] width 309 height 13
drag, startPoint x: 627, startPoint y: 202, endPoint x: 578, endPoint y: 208, distance: 49.4
click at [578, 208] on form "andrew.wang4@emory.edu Save Cancel Edits" at bounding box center [410, 183] width 530 height 50
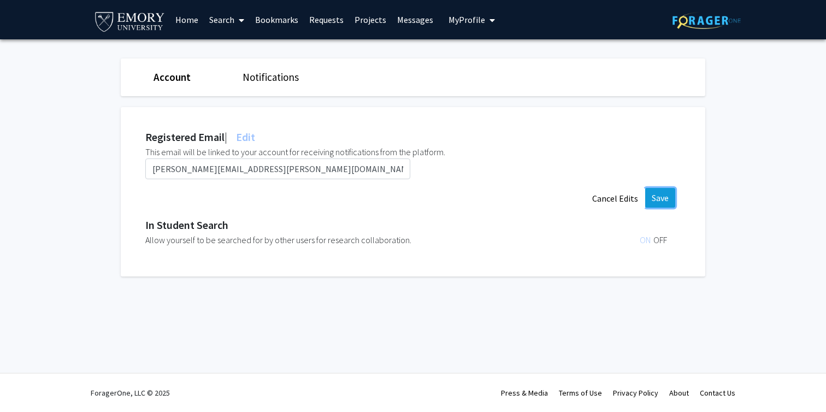
click at [657, 200] on button "Save" at bounding box center [660, 198] width 30 height 20
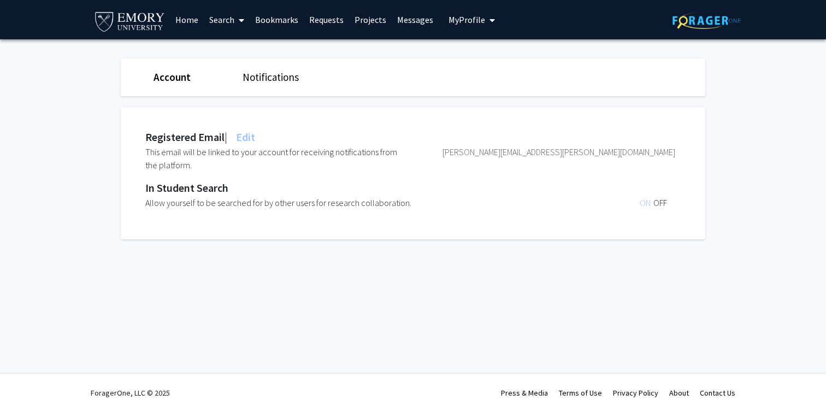
click at [651, 204] on span "ON" at bounding box center [646, 202] width 14 height 11
click at [663, 204] on span "OFF" at bounding box center [660, 202] width 14 height 11
click at [643, 204] on span "ON" at bounding box center [646, 202] width 14 height 11
click at [393, 204] on div "Allow yourself to be searched for by other users for research collaboration." at bounding box center [299, 202] width 309 height 13
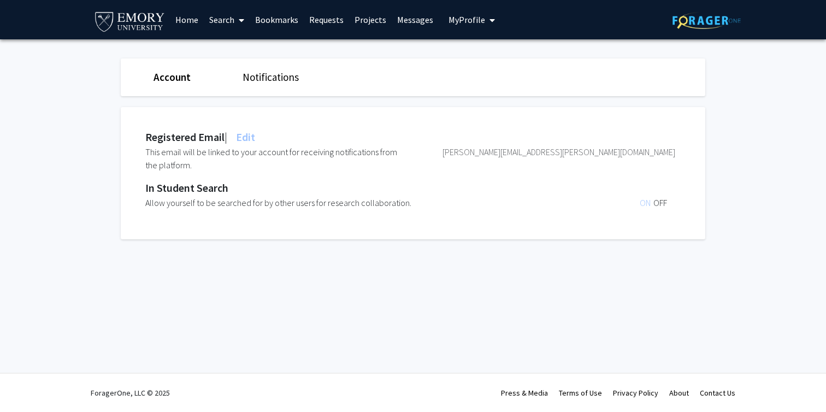
click at [249, 200] on div "Allow yourself to be searched for by other users for research collaboration." at bounding box center [299, 202] width 309 height 13
click at [206, 194] on div "In Student Search" at bounding box center [410, 188] width 530 height 16
click at [184, 74] on link "Account" at bounding box center [171, 76] width 37 height 13
click at [462, 22] on span "My Profile" at bounding box center [466, 19] width 37 height 11
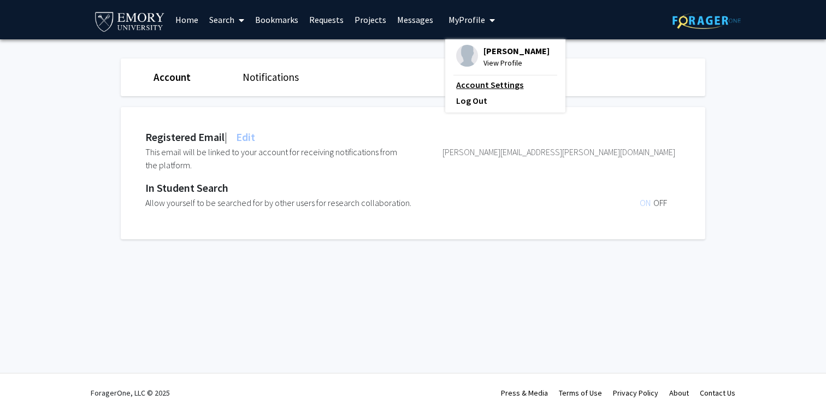
click at [463, 88] on link "Account Settings" at bounding box center [505, 84] width 98 height 13
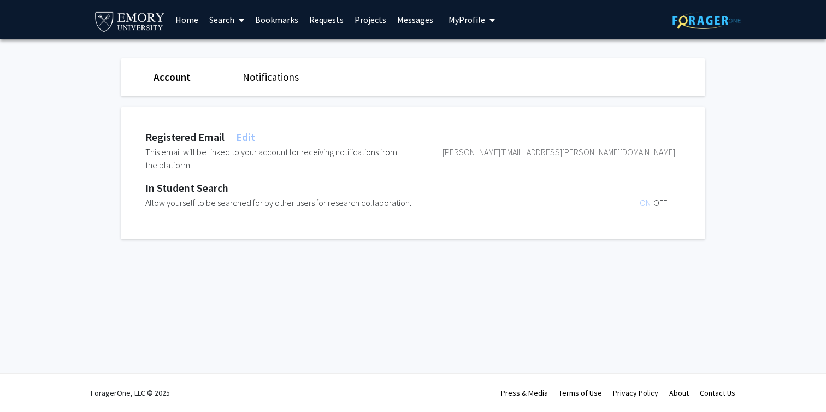
click at [485, 11] on span "My profile dropdown to access profile and logout" at bounding box center [490, 20] width 10 height 38
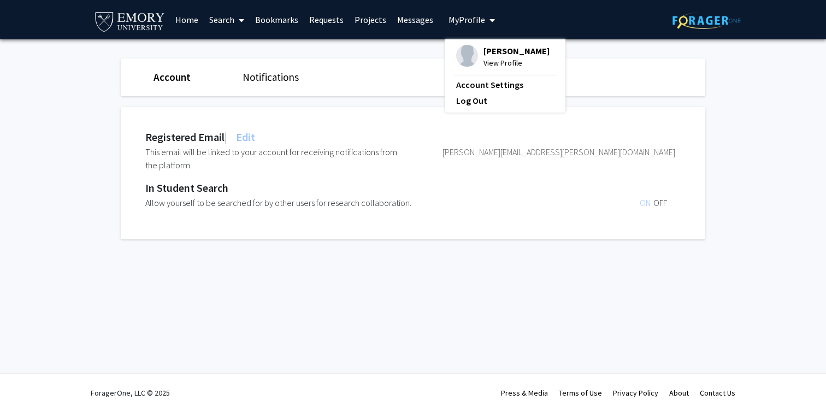
click at [488, 55] on span "[PERSON_NAME]" at bounding box center [516, 51] width 66 height 12
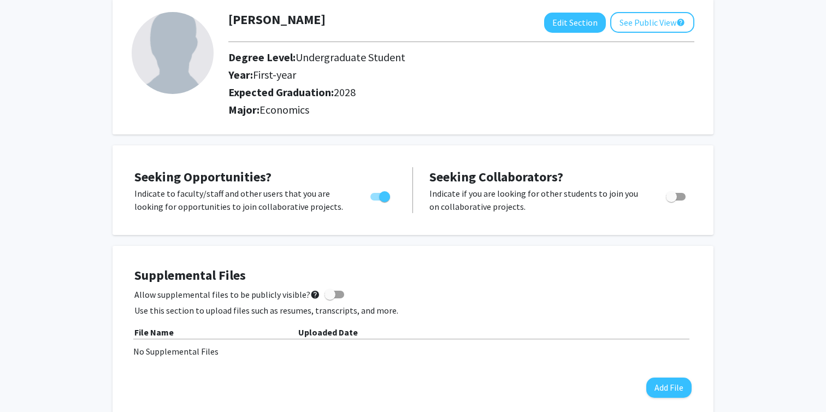
scroll to position [9, 0]
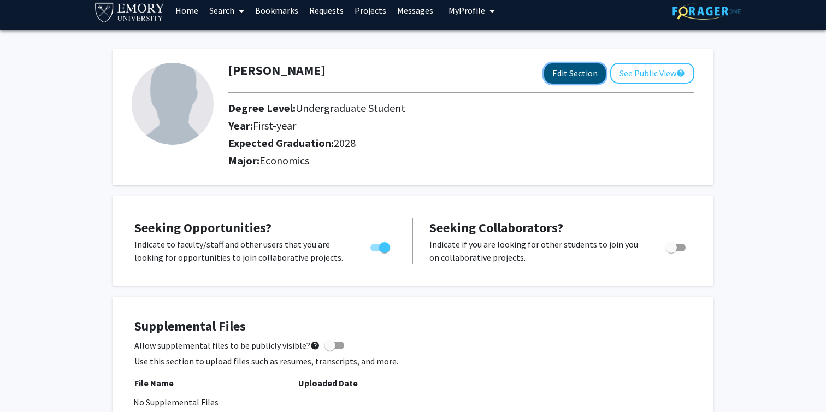
click at [585, 67] on button "Edit Section" at bounding box center [575, 73] width 62 height 20
select select "first-year"
select select "2028"
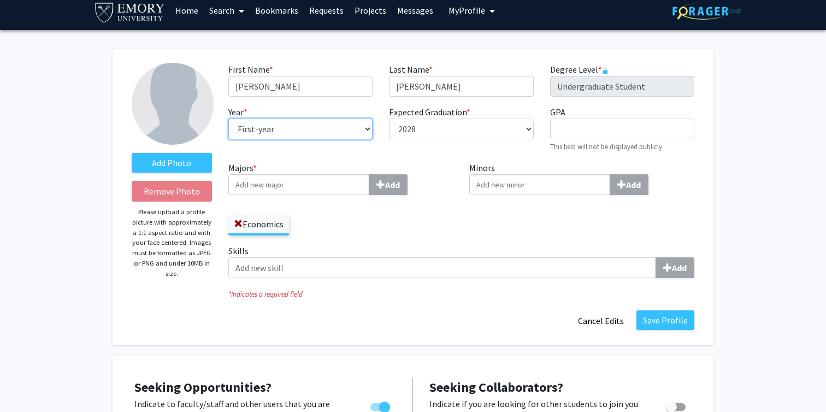
click at [307, 134] on select "--- First-year Sophomore Junior Senior Postbaccalaureate Certificate" at bounding box center [300, 128] width 144 height 21
select select "sophomore"
click at [228, 118] on select "--- First-year Sophomore Junior Senior Postbaccalaureate Certificate" at bounding box center [300, 128] width 144 height 21
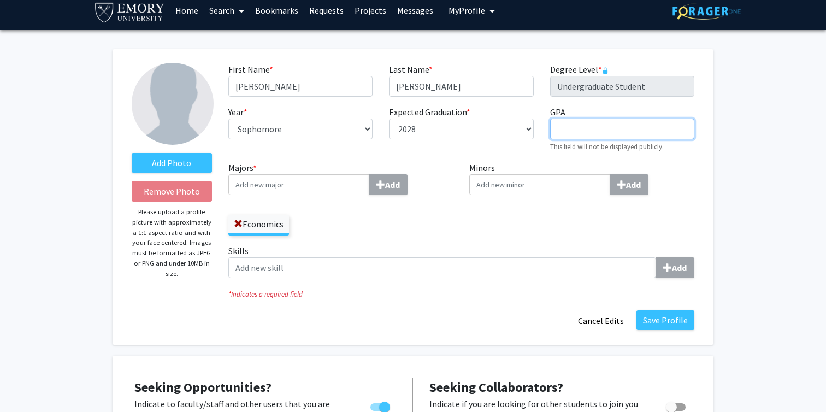
click at [606, 126] on input "GPA required" at bounding box center [622, 128] width 144 height 21
type input "4.0"
click at [473, 241] on div "Minors Add" at bounding box center [581, 202] width 241 height 83
click at [327, 187] on input "Majors * Add" at bounding box center [298, 184] width 141 height 21
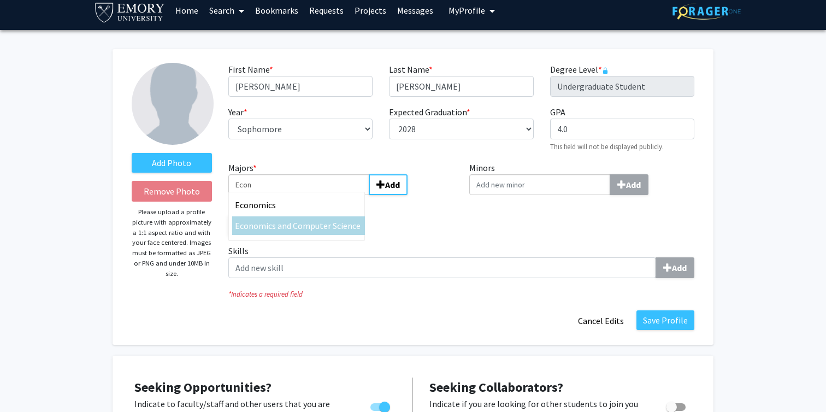
type input "Econ"
click at [305, 221] on span "omics and Computer Science" at bounding box center [306, 225] width 107 height 11
click at [305, 195] on input "Econ" at bounding box center [298, 184] width 141 height 21
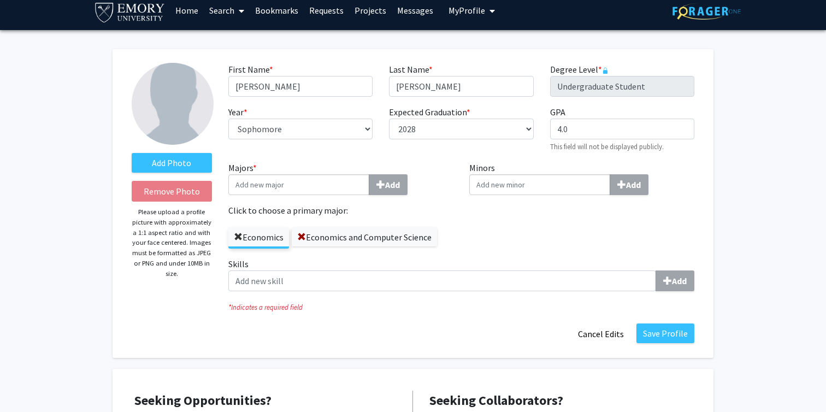
click at [234, 236] on span at bounding box center [238, 237] width 9 height 9
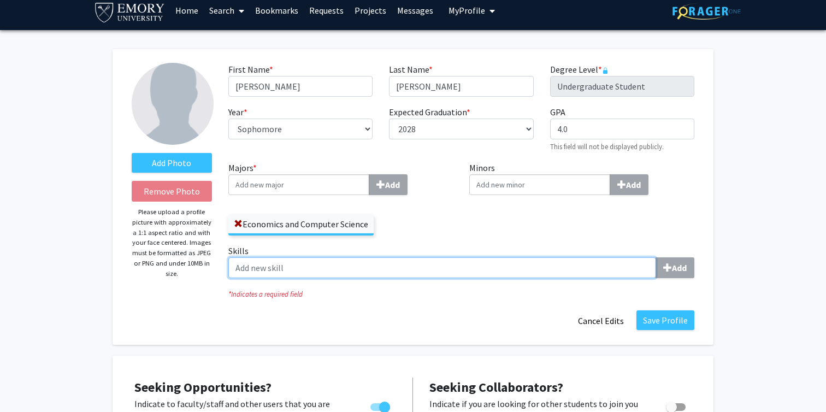
click at [298, 269] on input "Skills Add" at bounding box center [442, 267] width 428 height 21
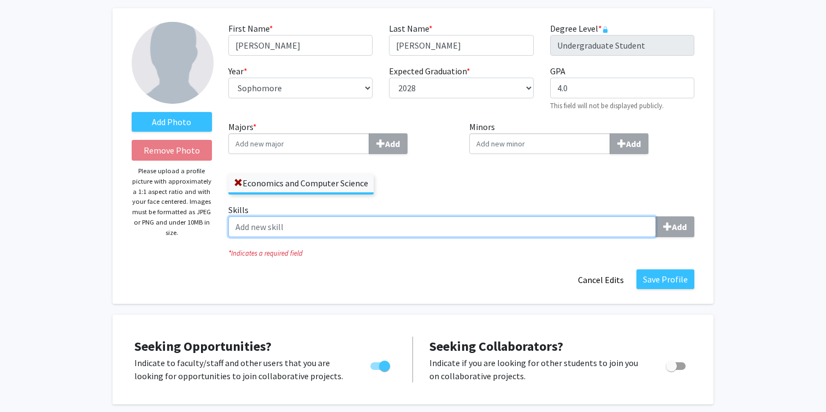
scroll to position [68, 0]
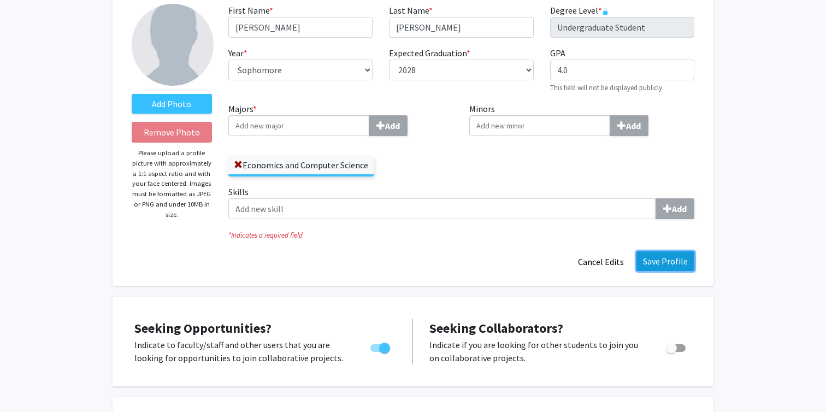
click at [666, 256] on button "Save Profile" at bounding box center [665, 261] width 58 height 20
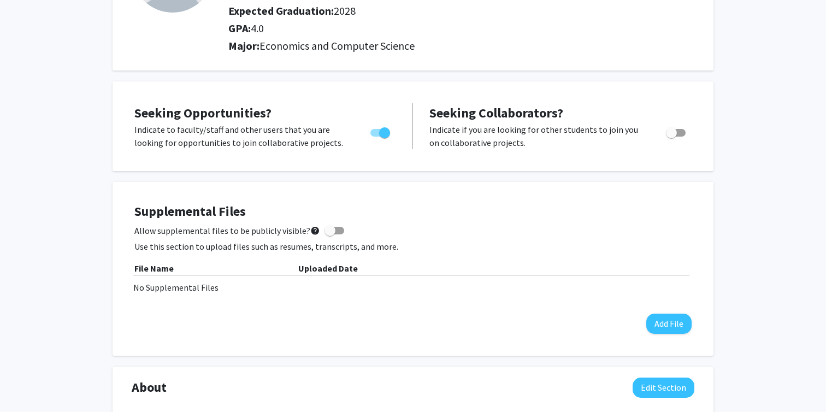
scroll to position [176, 0]
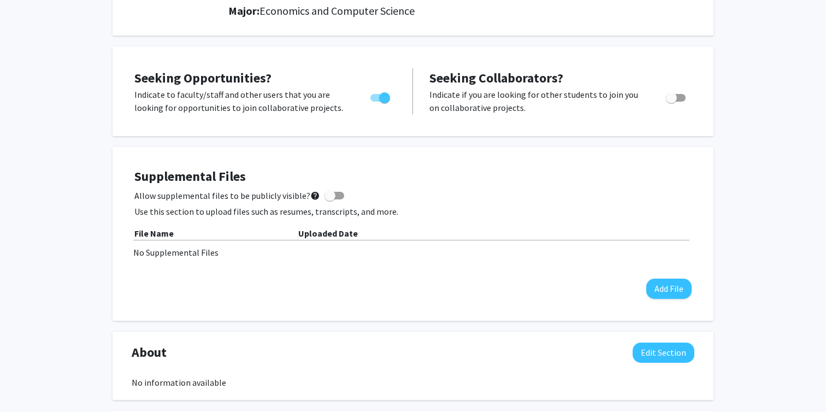
click at [327, 202] on div "Supplemental Files Allow supplemental files to be publicly visible? help Use th…" at bounding box center [412, 234] width 557 height 130
click at [329, 198] on span at bounding box center [329, 195] width 11 height 11
click at [329, 199] on input "Allow supplemental files to be publicly visible? help" at bounding box center [329, 199] width 1 height 1
checkbox input "true"
drag, startPoint x: 669, startPoint y: 286, endPoint x: 477, endPoint y: 240, distance: 197.0
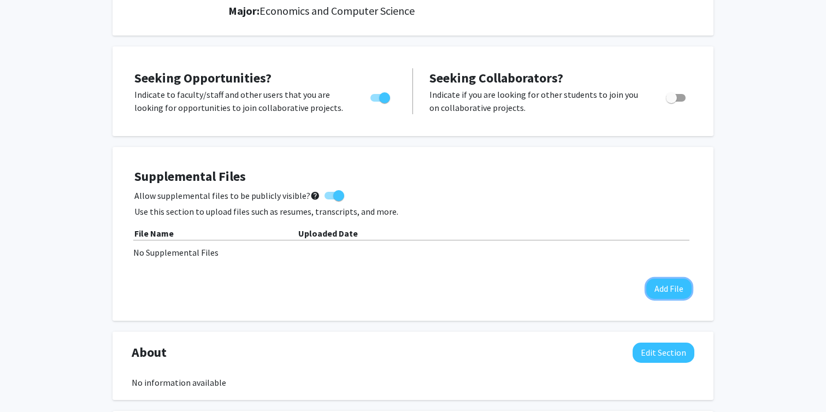
click at [477, 241] on div "Supplemental Files Allow supplemental files to be publicly visible? help Use th…" at bounding box center [412, 234] width 557 height 130
click at [371, 231] on div "Uploaded Date" at bounding box center [494, 233] width 393 height 13
click at [664, 294] on button "Add File" at bounding box center [668, 288] width 45 height 20
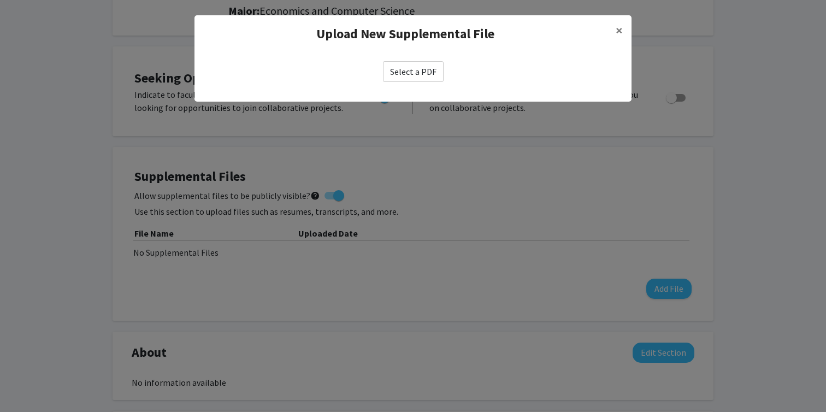
click at [425, 66] on label "Select a PDF" at bounding box center [413, 71] width 61 height 21
click at [0, 0] on input "Select a PDF" at bounding box center [0, 0] width 0 height 0
click at [614, 32] on button "×" at bounding box center [619, 30] width 25 height 31
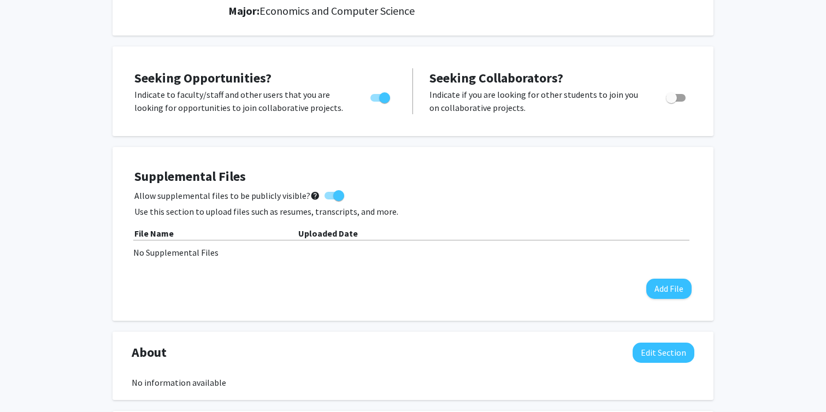
scroll to position [0, 0]
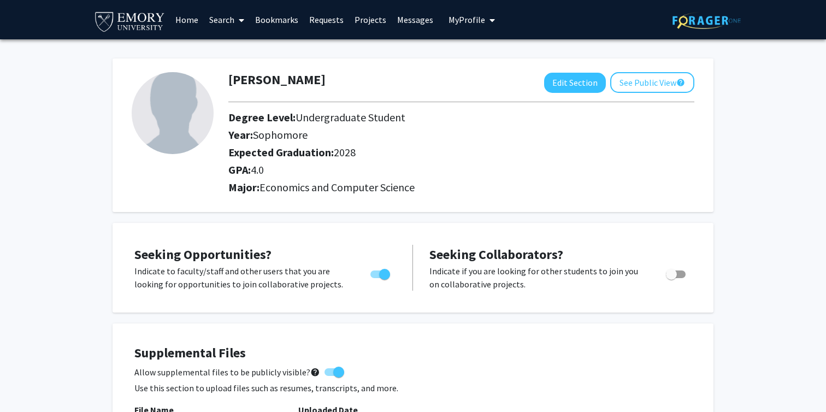
click at [222, 22] on link "Search" at bounding box center [227, 20] width 46 height 38
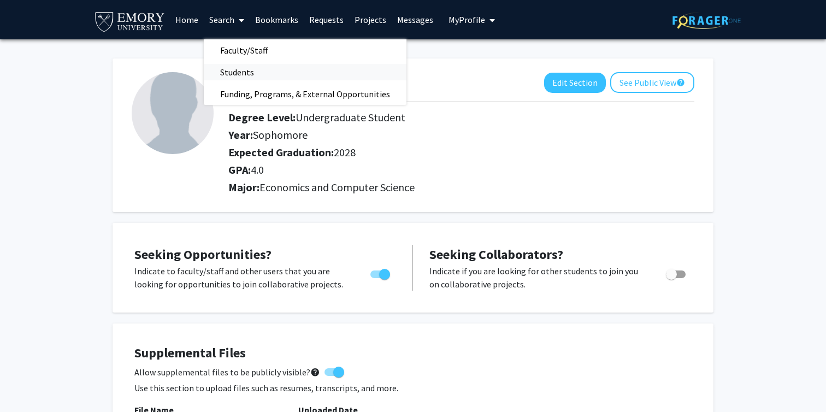
click at [232, 70] on span "Students" at bounding box center [237, 72] width 67 height 22
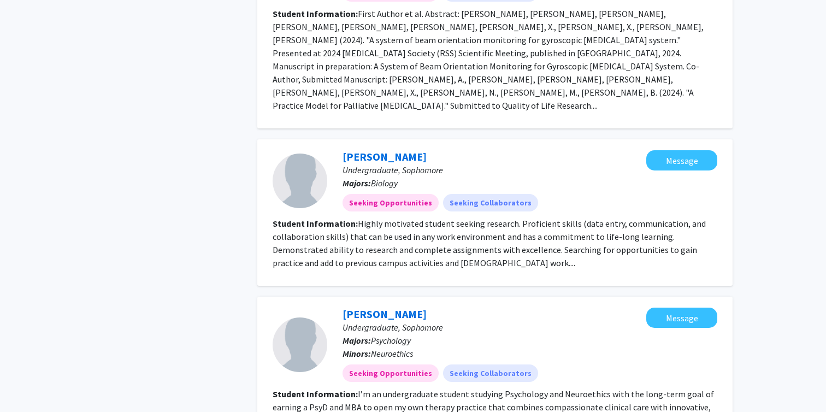
scroll to position [869, 0]
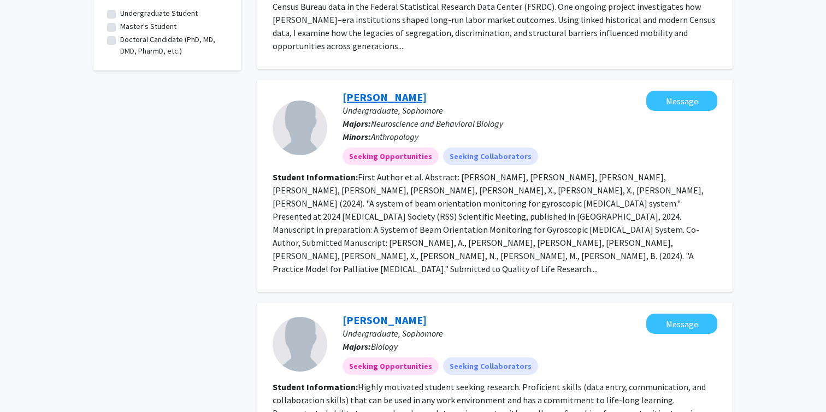
click at [378, 90] on link "Alec Zheng" at bounding box center [384, 97] width 84 height 14
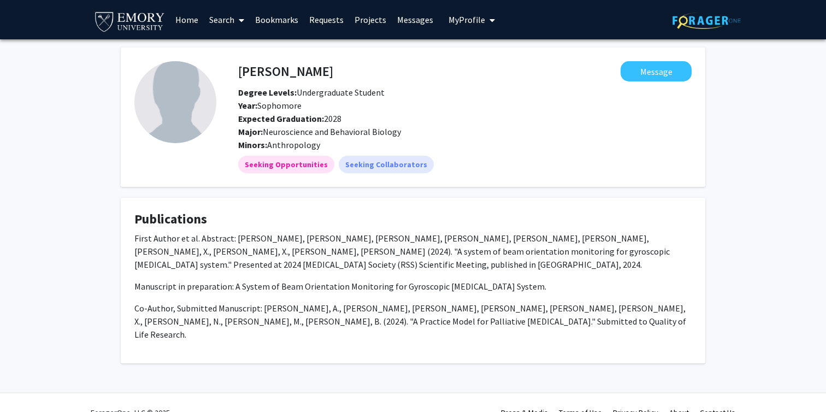
click at [278, 245] on p "First Author et al. Abstract: Zheng, A., Kong, T., Zheng, A., Kong, X., Wu, X.,…" at bounding box center [412, 251] width 557 height 39
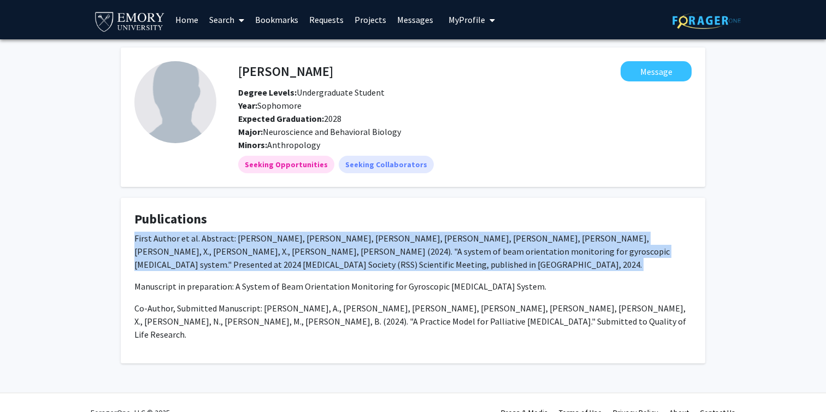
click at [278, 245] on p "First Author et al. Abstract: Zheng, A., Kong, T., Zheng, A., Kong, X., Wu, X.,…" at bounding box center [412, 251] width 557 height 39
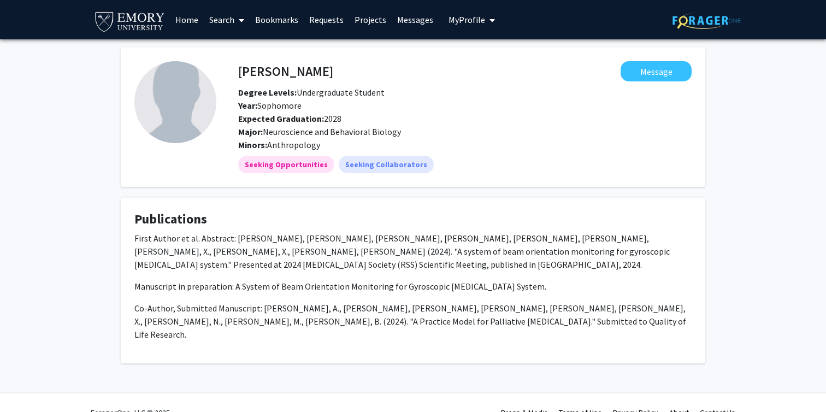
click at [266, 239] on p "First Author et al. Abstract: Zheng, A., Kong, T., Zheng, A., Kong, X., Wu, X.,…" at bounding box center [412, 251] width 557 height 39
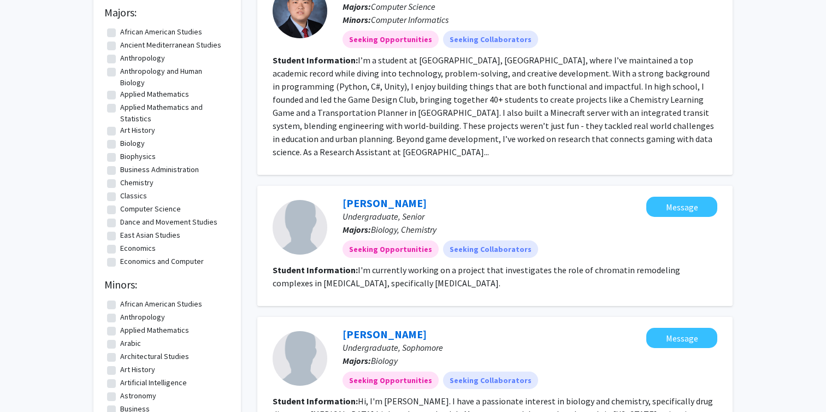
scroll to position [137, 0]
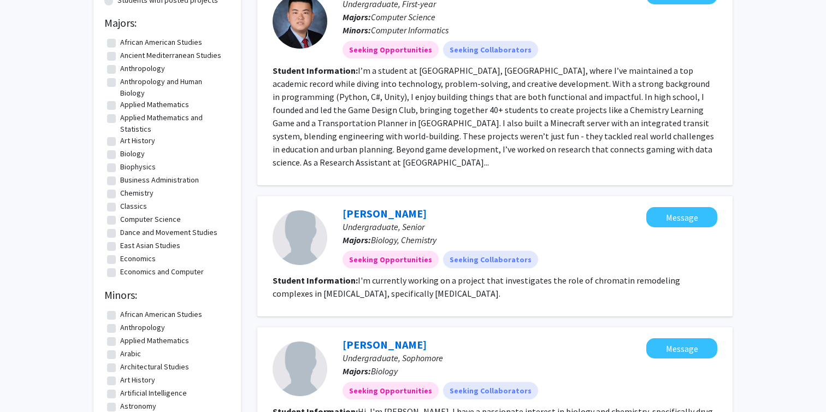
click at [117, 256] on fg-checkbox "Economics Economics" at bounding box center [167, 259] width 120 height 13
click at [120, 268] on label "Economics and Computer Science" at bounding box center [173, 277] width 107 height 23
click at [120, 268] on input "Economics and Computer Science" at bounding box center [123, 269] width 7 height 7
checkbox input "true"
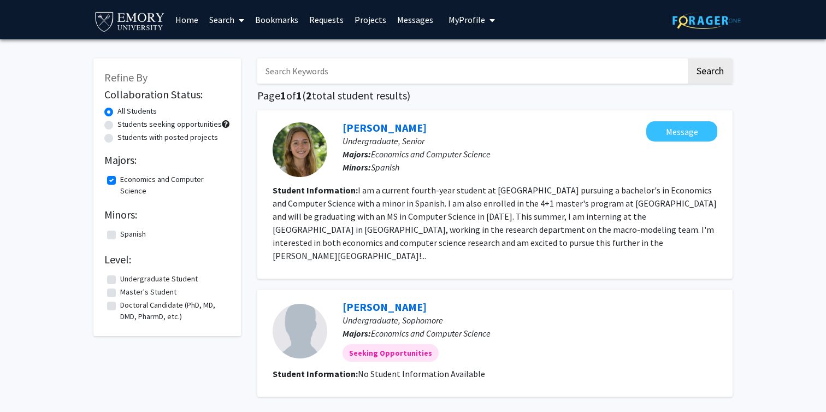
click at [146, 27] on img at bounding box center [129, 21] width 73 height 25
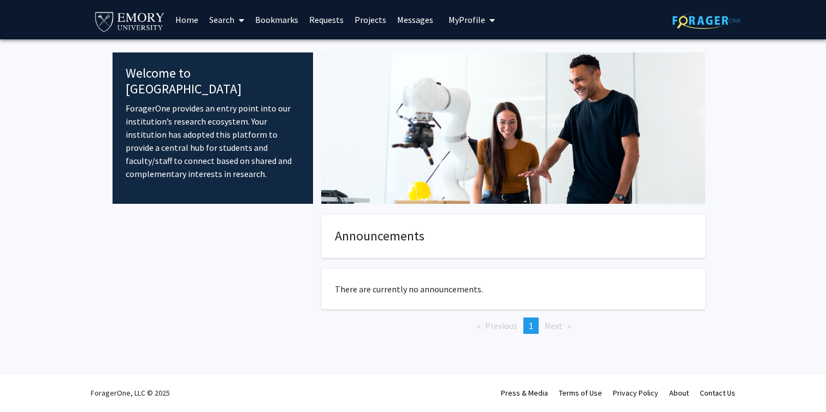
click at [214, 24] on link "Search" at bounding box center [227, 20] width 46 height 38
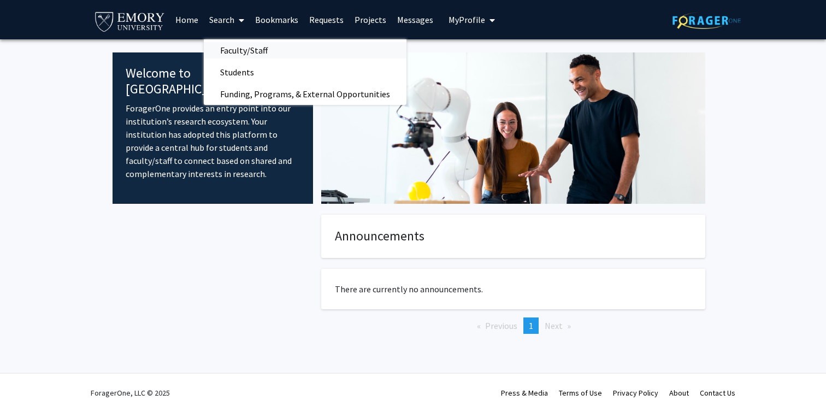
click at [233, 50] on span "Faculty/Staff" at bounding box center [244, 50] width 80 height 22
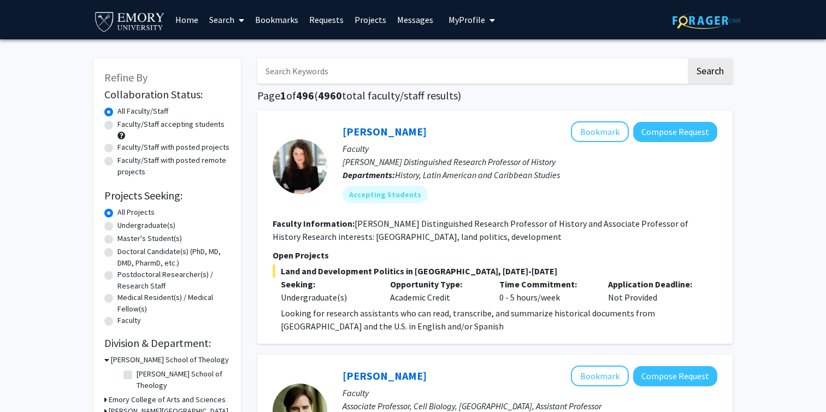
click at [326, 18] on link "Requests" at bounding box center [326, 20] width 45 height 38
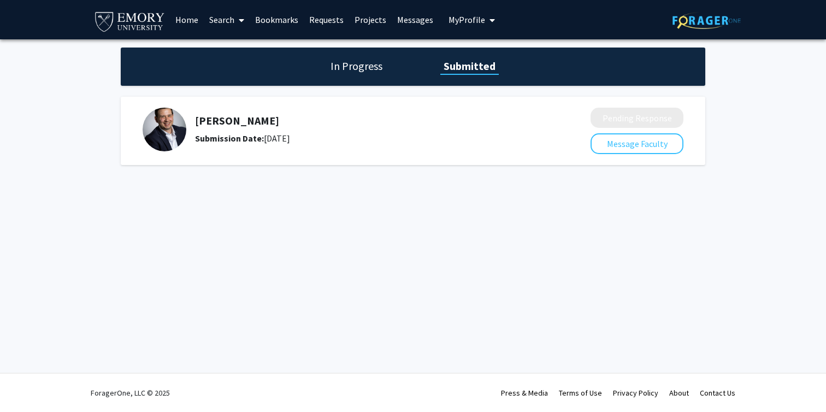
click at [351, 74] on div "In Progress Submitted" at bounding box center [413, 67] width 584 height 38
click at [356, 69] on h1 "In Progress" at bounding box center [356, 65] width 58 height 15
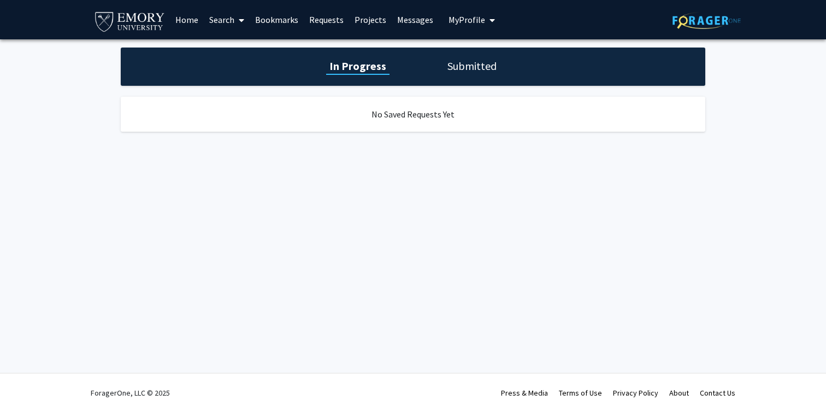
click at [382, 23] on link "Projects" at bounding box center [370, 20] width 43 height 38
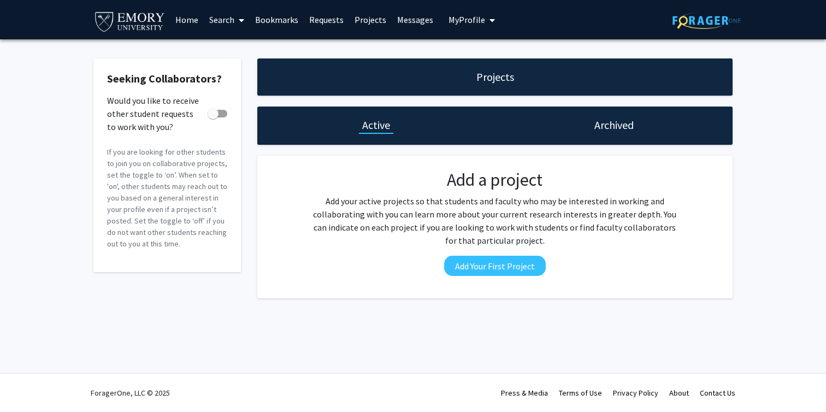
click at [406, 23] on link "Messages" at bounding box center [415, 20] width 47 height 38
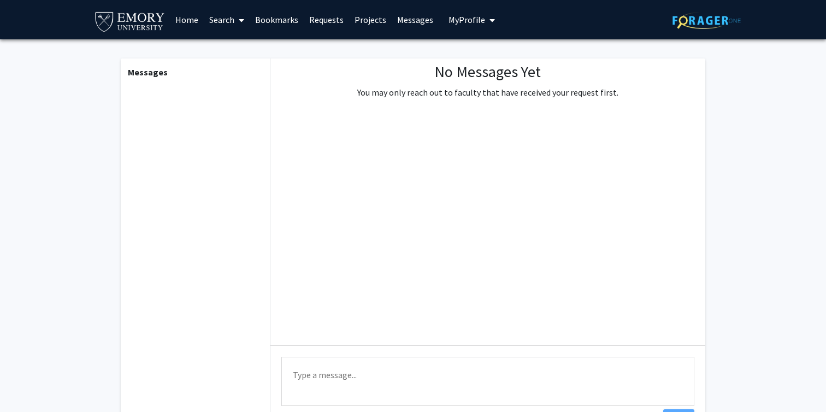
click at [321, 23] on link "Requests" at bounding box center [326, 20] width 45 height 38
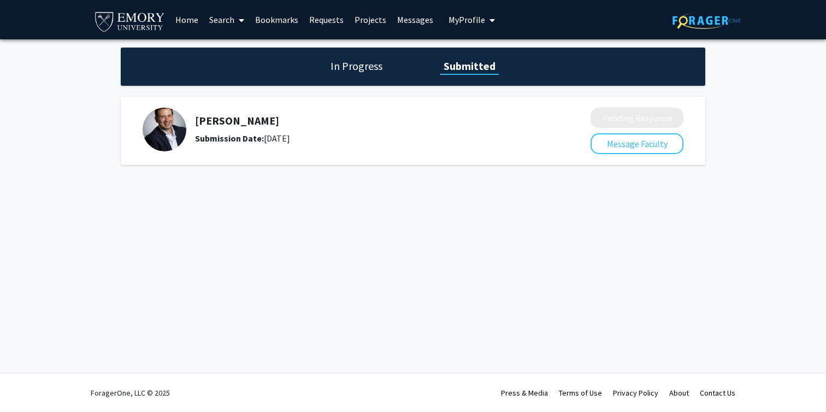
click at [279, 20] on link "Bookmarks" at bounding box center [277, 20] width 54 height 38
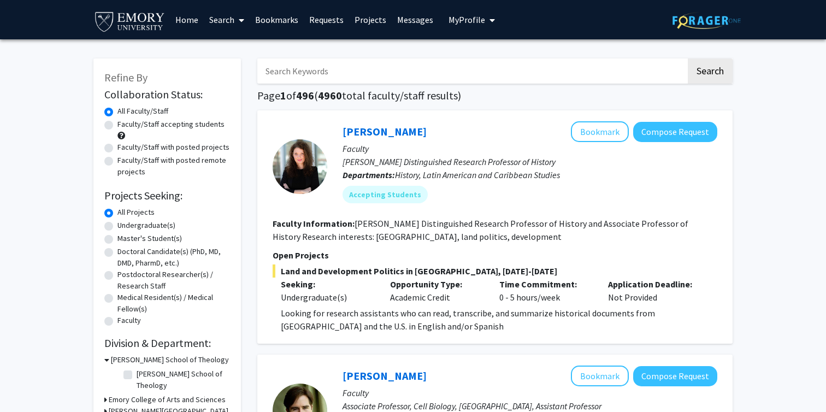
click at [232, 25] on link "Search" at bounding box center [227, 20] width 46 height 38
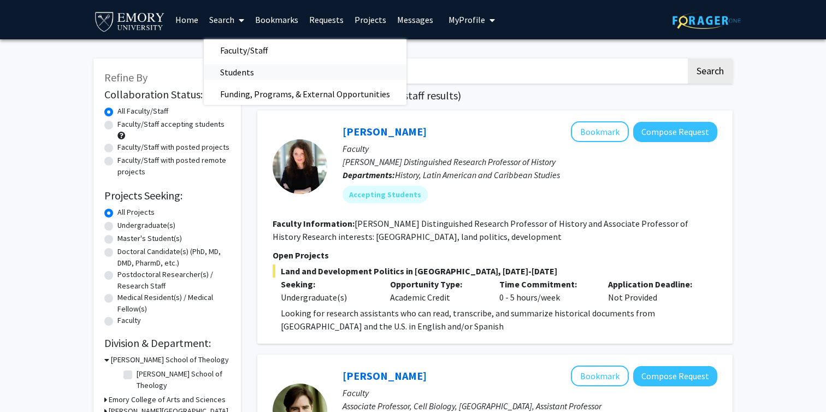
click at [232, 73] on span "Students" at bounding box center [237, 72] width 67 height 22
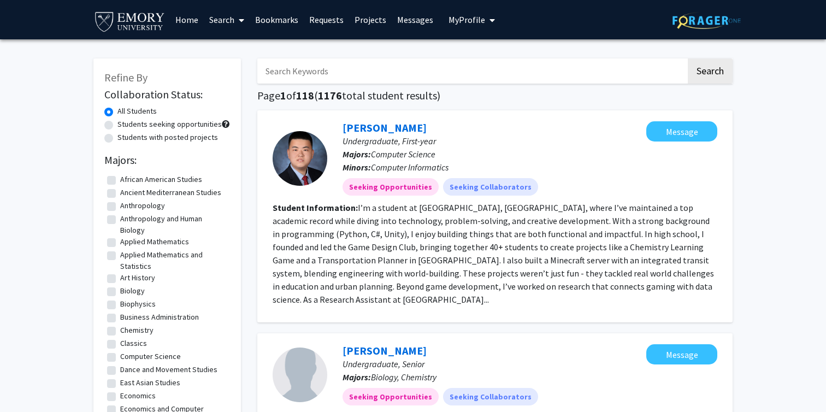
click at [356, 74] on input "Search Keywords" at bounding box center [471, 70] width 429 height 25
click at [702, 70] on button "Search" at bounding box center [710, 70] width 45 height 25
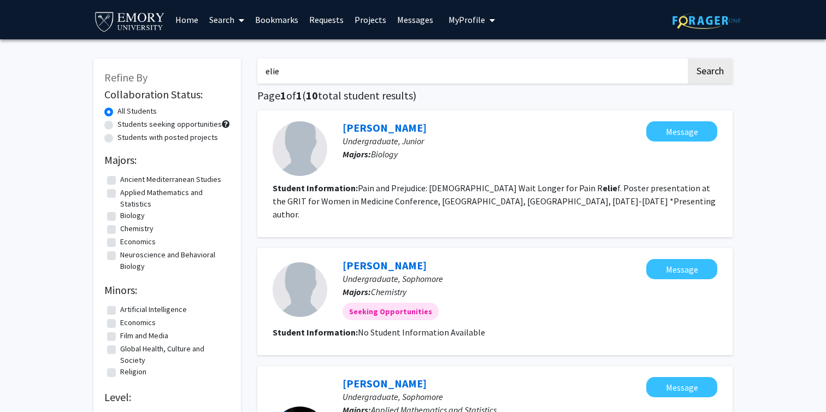
click at [464, 73] on input "elie" at bounding box center [471, 70] width 429 height 25
type input "Lee"
click at [711, 78] on button "Search" at bounding box center [710, 70] width 45 height 25
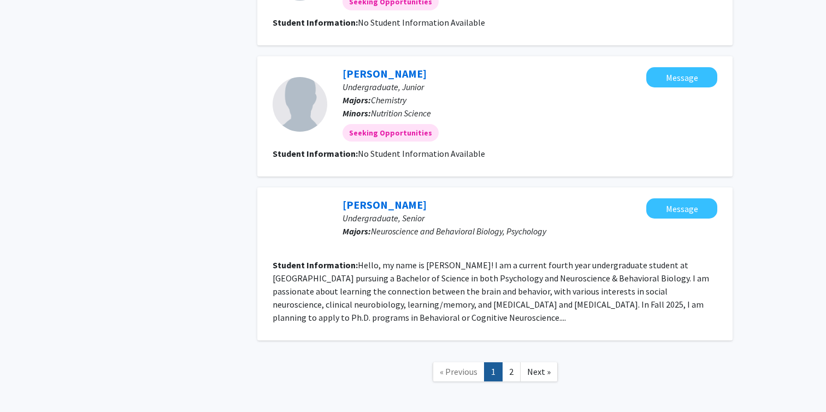
scroll to position [1178, 0]
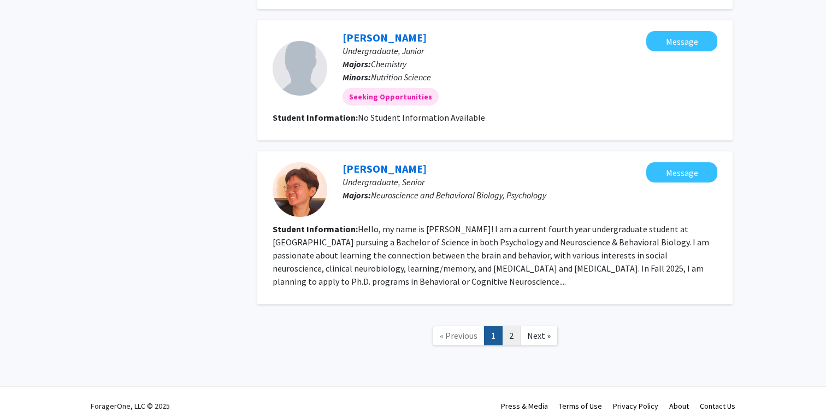
click at [511, 326] on link "2" at bounding box center [511, 335] width 19 height 19
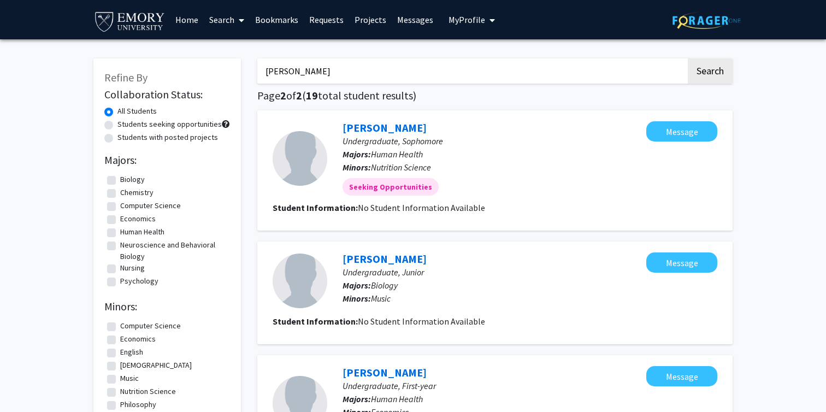
click at [454, 76] on input "Lee" at bounding box center [471, 70] width 429 height 25
type input "shunji"
click at [707, 70] on button "Search" at bounding box center [710, 70] width 45 height 25
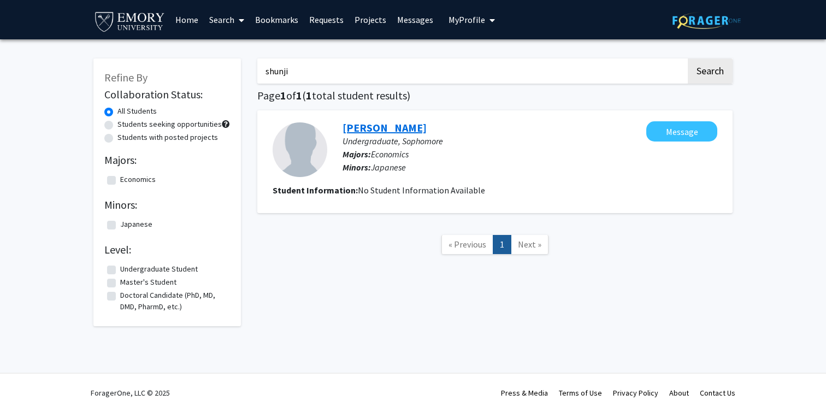
click at [403, 130] on link "Shunji Lewandowski" at bounding box center [384, 128] width 84 height 14
click at [388, 135] on span "Undergraduate, Sophomore" at bounding box center [392, 140] width 100 height 11
click at [398, 125] on link "Shunji Lewandowski" at bounding box center [384, 128] width 84 height 14
